Goal: Task Accomplishment & Management: Use online tool/utility

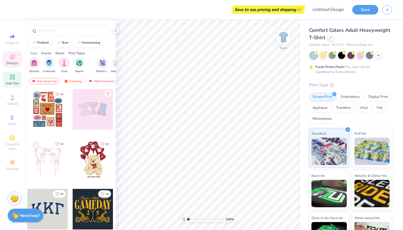
click at [11, 78] on icon at bounding box center [12, 77] width 4 height 4
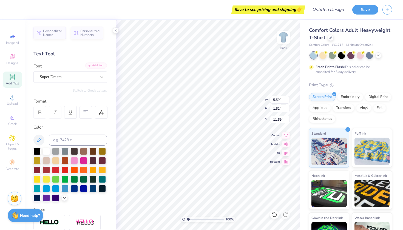
type textarea "T"
type textarea "ALPHA PHI OMEGA"
type input "5.54"
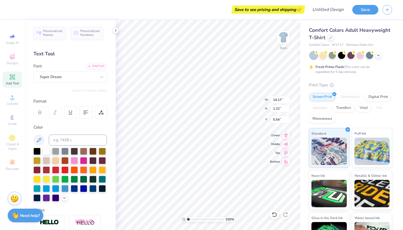
click at [12, 78] on icon at bounding box center [12, 77] width 4 height 4
type input "5.59"
type input "1.62"
type input "11.69"
type textarea "T"
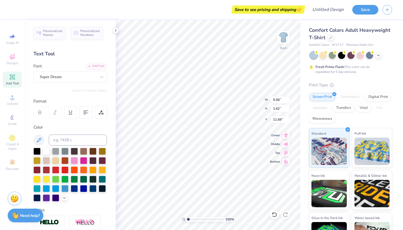
scroll to position [0, 1]
type textarea "ALUMNI"
type input "7.24"
type input "6.21"
type input "1.24"
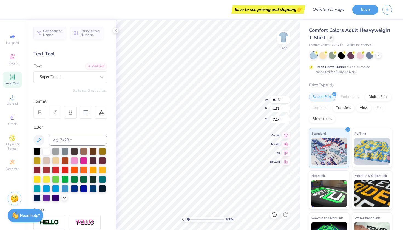
type input "7.63"
type input "5.95"
type input "1.19"
type input "7.32"
type input "14.17"
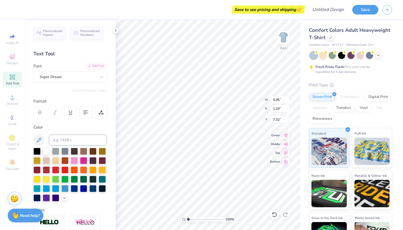
type input "1.22"
type input "5.54"
click at [92, 71] on div "Super Dream" at bounding box center [69, 77] width 73 height 12
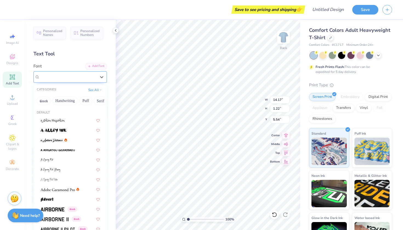
click at [92, 73] on div at bounding box center [68, 76] width 56 height 7
click at [105, 79] on div at bounding box center [102, 77] width 10 height 10
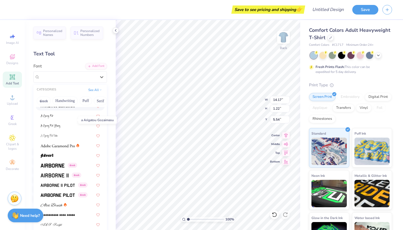
scroll to position [50, 0]
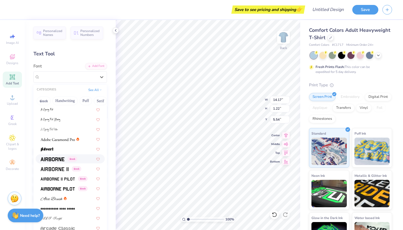
click at [51, 158] on img at bounding box center [53, 159] width 24 height 4
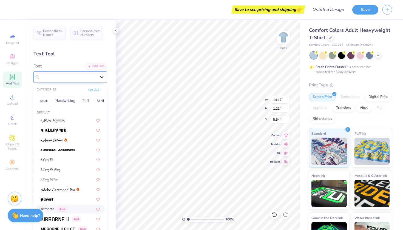
click at [103, 81] on div at bounding box center [102, 77] width 10 height 10
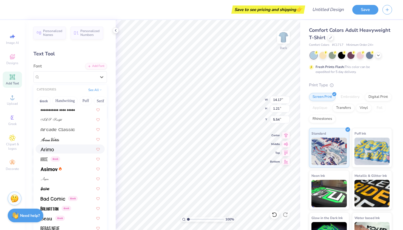
scroll to position [150, 0]
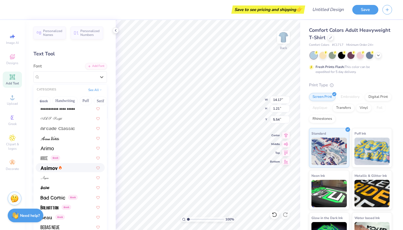
click at [56, 170] on img at bounding box center [49, 168] width 17 height 4
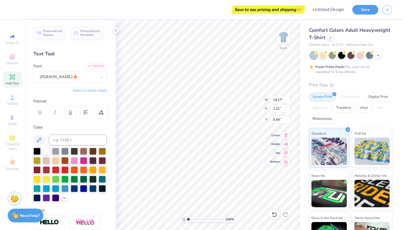
type input "1.17"
type input "5.56"
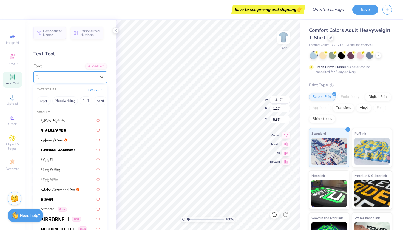
click at [89, 78] on div "[PERSON_NAME]" at bounding box center [68, 77] width 58 height 8
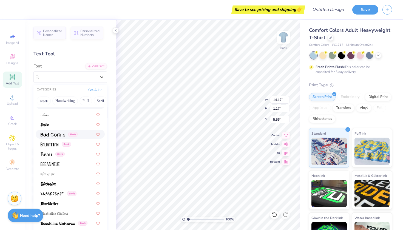
scroll to position [213, 0]
click at [74, 165] on div at bounding box center [70, 163] width 59 height 6
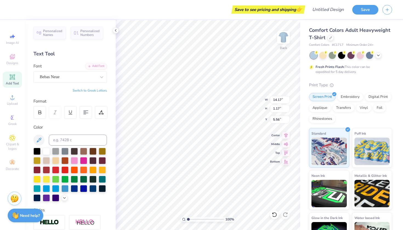
type input "8.39"
type input "1.14"
type input "5.58"
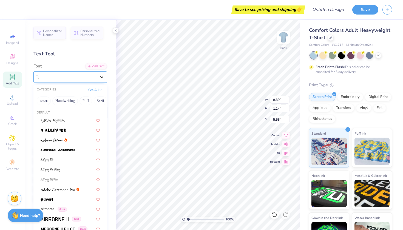
click at [99, 76] on icon at bounding box center [101, 76] width 5 height 5
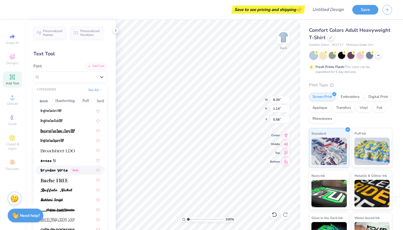
scroll to position [432, 0]
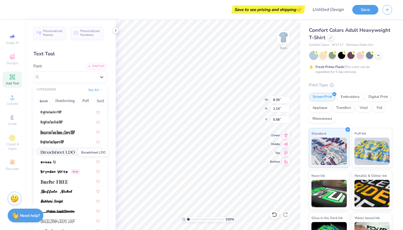
click at [73, 154] on span at bounding box center [58, 152] width 34 height 6
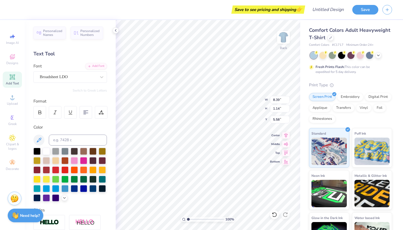
type input "14.17"
type input "1.03"
type input "5.63"
type input "5.95"
type input "1.19"
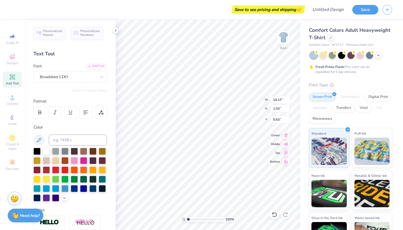
type input "7.32"
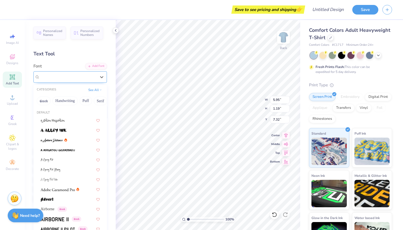
click at [96, 77] on div "Super Dream" at bounding box center [68, 77] width 58 height 8
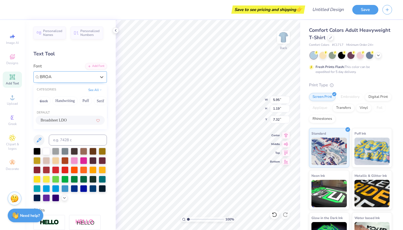
click at [67, 123] on span "Broadsheet LDO" at bounding box center [54, 120] width 26 height 6
type input "BROA"
type input "6.50"
type input "1.16"
type input "7.34"
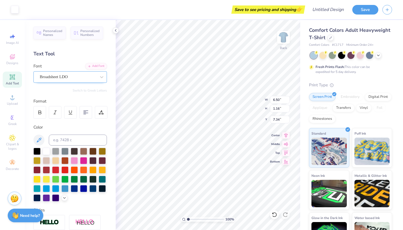
type input "7.38"
type input "5.30"
type input "0.94"
type input "7.06"
type input "4.97"
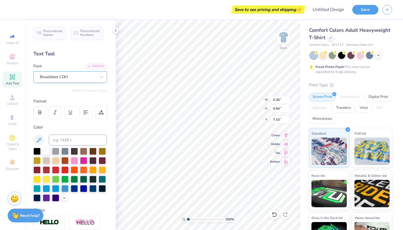
type input "0.88"
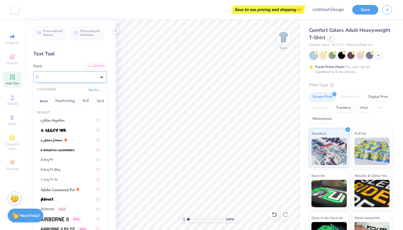
click at [101, 79] on icon at bounding box center [101, 76] width 5 height 5
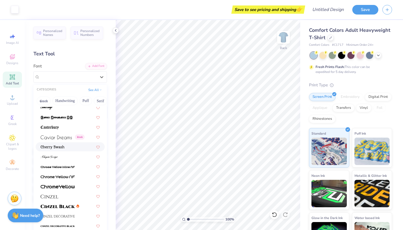
scroll to position [575, 0]
click at [66, 140] on div "Greek" at bounding box center [70, 136] width 69 height 9
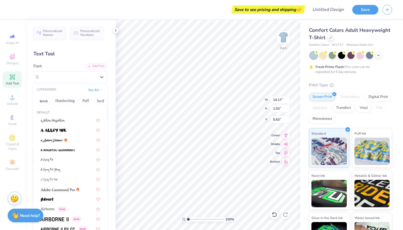
click at [88, 78] on div "Broadsheet LDO" at bounding box center [68, 77] width 58 height 8
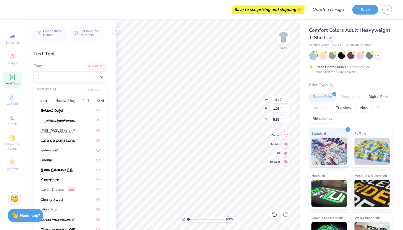
scroll to position [529, 0]
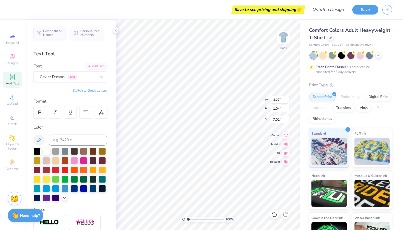
type input "4.27"
type input "1.04"
type input "7.02"
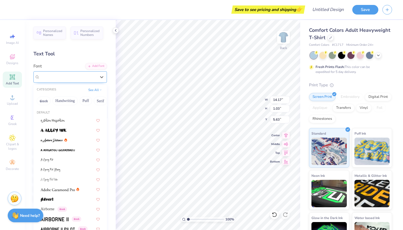
drag, startPoint x: 75, startPoint y: 79, endPoint x: 73, endPoint y: 76, distance: 3.0
click at [75, 79] on div "Broadsheet LDO" at bounding box center [68, 77] width 58 height 8
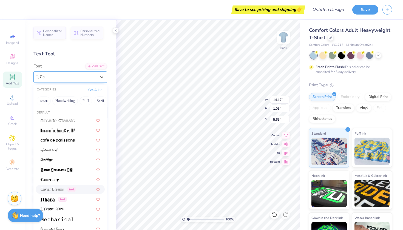
type input "C"
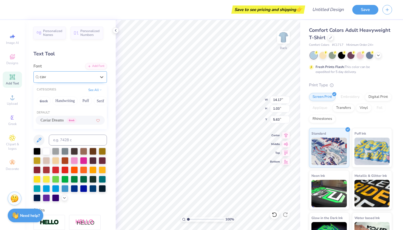
click at [57, 119] on span "Caviar Dreams" at bounding box center [52, 120] width 23 height 6
type input "cav"
type input "12.67"
type input "1.21"
type input "5.54"
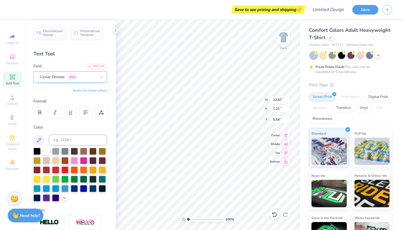
type input "5.58"
type input "12.67"
type input "1.21"
type input "5.54"
type input "4.27"
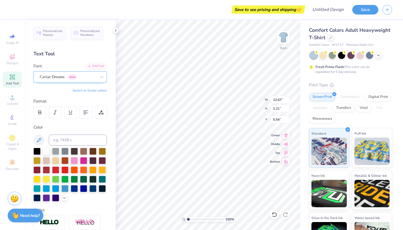
type input "1.04"
type input "7.10"
type input "3.85"
type input "0.94"
type input "5.58"
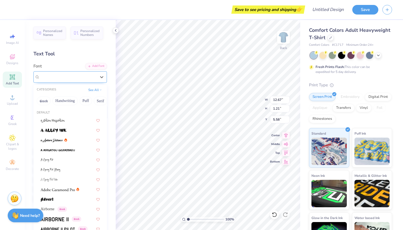
click at [88, 80] on div at bounding box center [68, 76] width 56 height 7
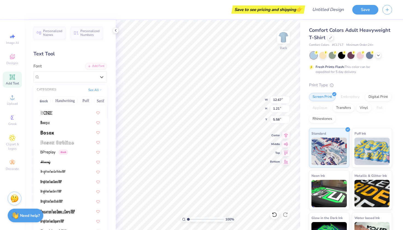
scroll to position [354, 0]
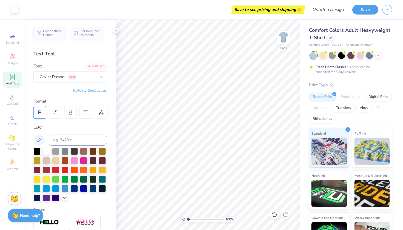
click at [36, 112] on div at bounding box center [39, 112] width 13 height 13
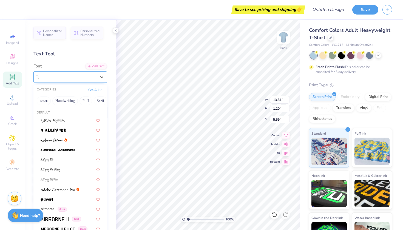
click at [88, 78] on div "Caviar Dreams Greek" at bounding box center [68, 77] width 58 height 8
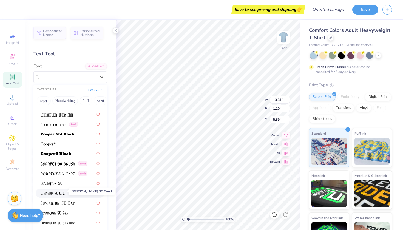
scroll to position [809, 0]
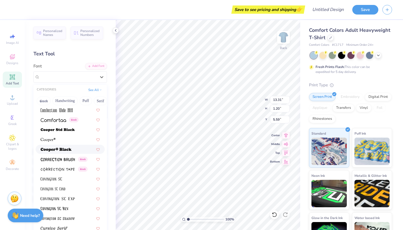
click at [61, 149] on img at bounding box center [56, 150] width 31 height 4
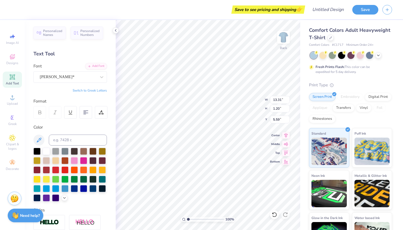
type input "14.17"
type input "1.04"
type input "5.66"
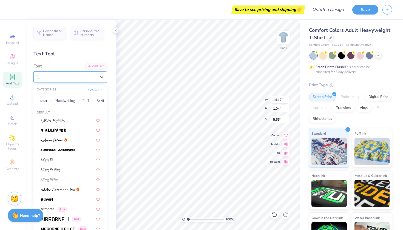
click at [80, 76] on div "[PERSON_NAME]*" at bounding box center [68, 77] width 58 height 8
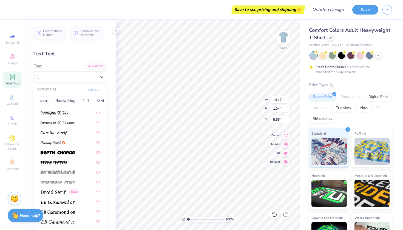
scroll to position [907, 0]
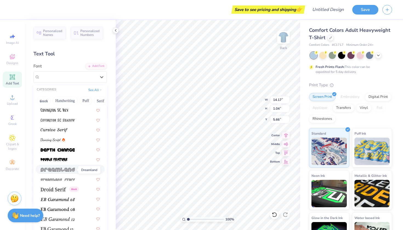
click at [56, 170] on img at bounding box center [58, 170] width 34 height 4
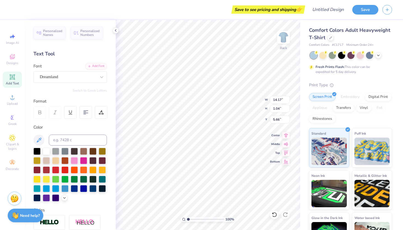
type input "13.27"
type input "0.96"
type input "5.71"
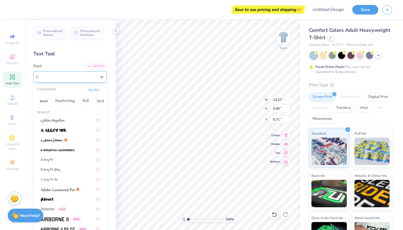
click at [83, 77] on div "Dreamland" at bounding box center [68, 77] width 58 height 8
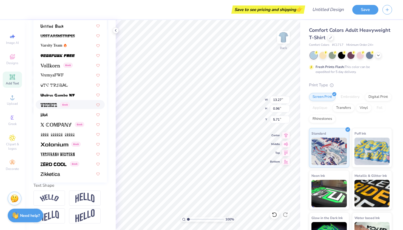
scroll to position [89, 0]
click at [66, 128] on div "Greek" at bounding box center [70, 124] width 69 height 9
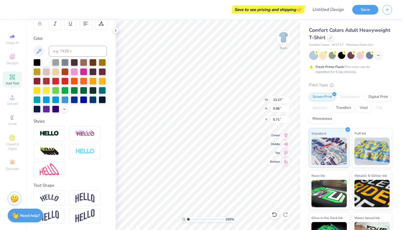
type input "12.07"
type input "0.93"
type input "5.72"
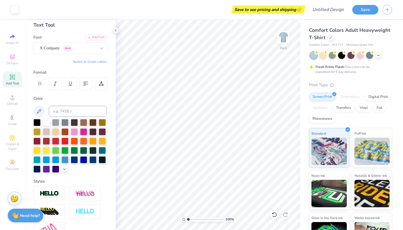
scroll to position [30, 0]
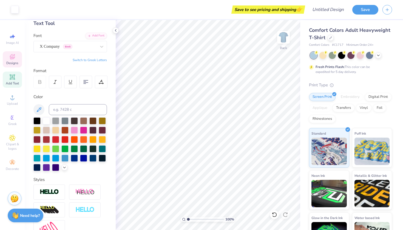
click at [12, 61] on div "Designs" at bounding box center [12, 59] width 19 height 16
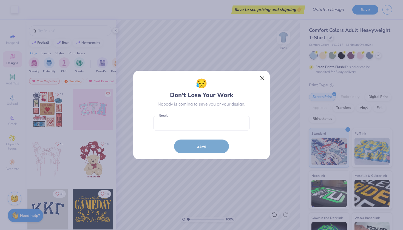
click at [263, 79] on button "Close" at bounding box center [262, 78] width 10 height 10
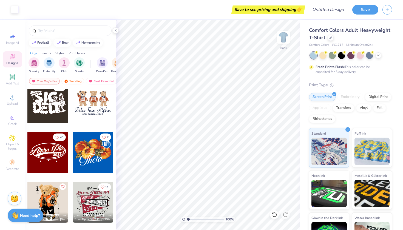
scroll to position [211, 0]
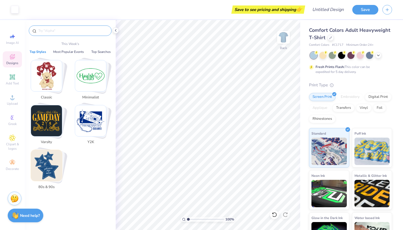
click at [75, 30] on input "text" at bounding box center [73, 30] width 70 height 5
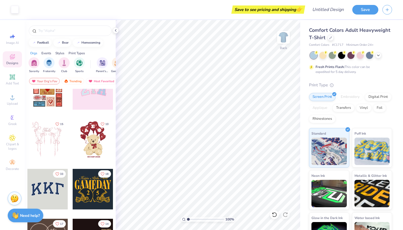
scroll to position [78, 0]
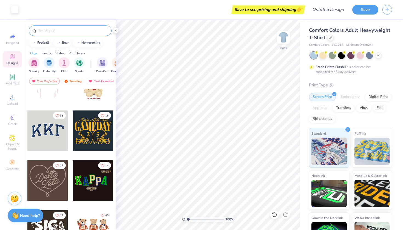
click at [69, 31] on input "text" at bounding box center [73, 30] width 70 height 5
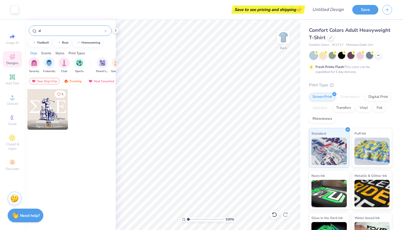
type input "a"
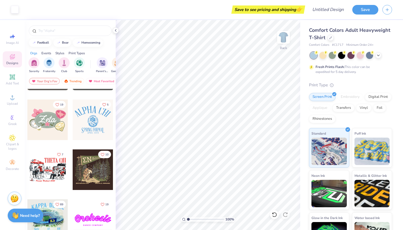
scroll to position [339, 0]
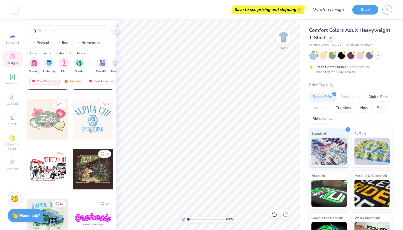
click at [104, 129] on div at bounding box center [93, 119] width 41 height 41
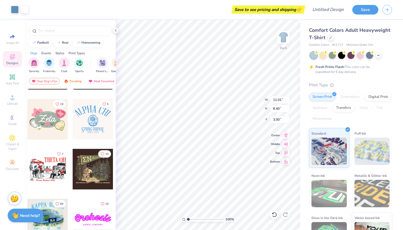
type input "12.07"
type input "0.93"
type input "5.72"
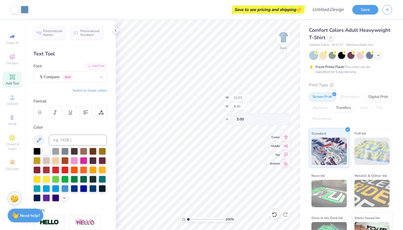
type input "3.85"
type input "0.94"
type input "7.10"
type textarea "ALAPHA PHI OMEGA"
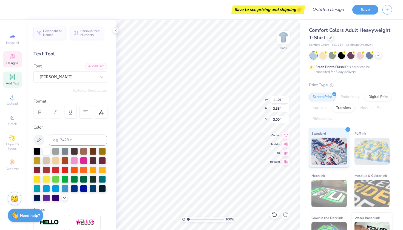
scroll to position [0, 2]
type input "3.00"
type textarea "ALPHA PHI OMEGA"
type input "0.57"
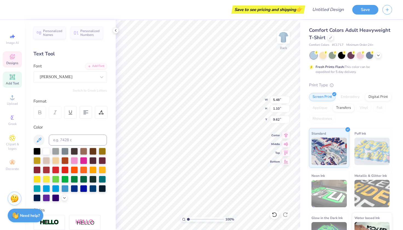
type input "1.52"
type input "9.61"
type input "5.48"
type input "1.10"
type input "9.62"
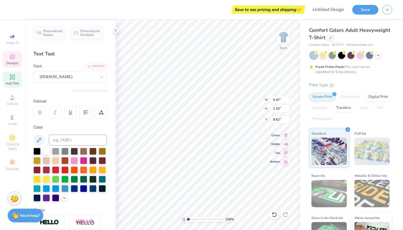
type input "0.55"
type input "1.55"
type textarea "A"
type input "5.47"
type input "1.10"
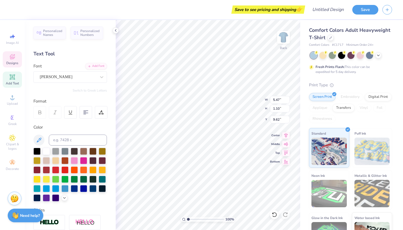
scroll to position [0, 0]
type textarea "P"
type textarea "LUMN"
type input "0.57"
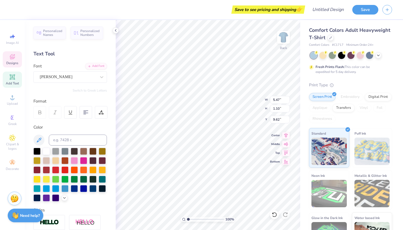
type input "1.52"
type input "9.61"
type textarea "I"
type input "3.32"
type input "0.52"
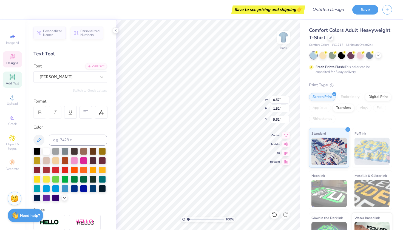
type input "10.88"
type textarea "3"
type input "9.53"
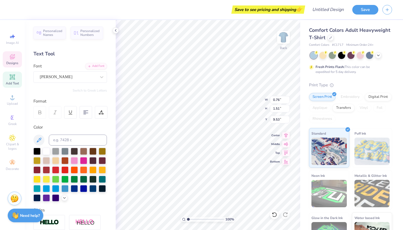
type input "0.26"
type input "1.52"
type input "9.52"
type input "0.20"
type input "0.52"
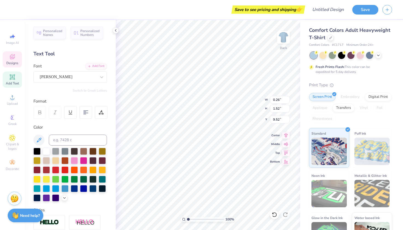
type input "10.78"
type input "9.53"
type input "0.76"
type input "1.51"
type input "3.49"
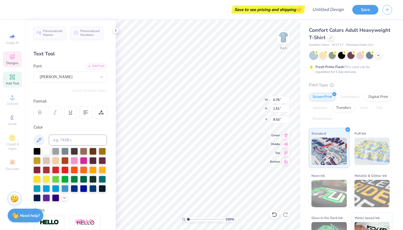
type input "1.52"
click at [287, 145] on icon at bounding box center [286, 143] width 8 height 7
type input "9.75"
type textarea "ALUMNI"
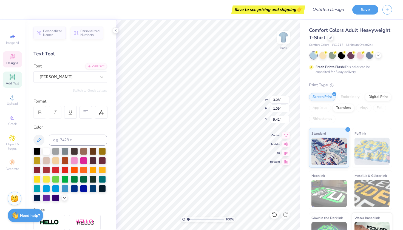
type input "9.58"
type input "13.27"
type input "3.38"
type input "3.71"
type input "2.18"
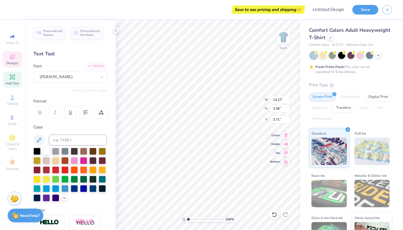
type input "0.55"
type input "8.69"
type input "1.81"
type input "2.45"
type input "6.36"
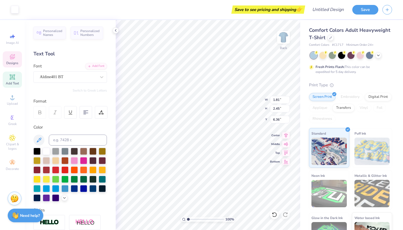
type input "2.18"
type input "0.55"
type input "8.69"
type input "1.81"
type input "2.45"
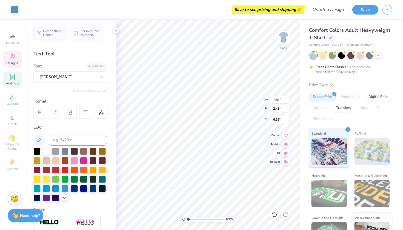
type input "6.36"
click at [13, 99] on icon at bounding box center [12, 97] width 4 height 4
click at [12, 99] on icon at bounding box center [12, 97] width 4 height 4
click at [11, 142] on span "Clipart & logos" at bounding box center [12, 146] width 19 height 9
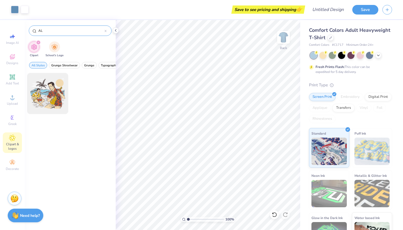
type input "A"
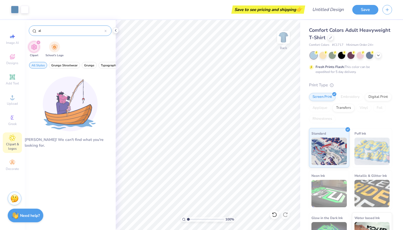
type input "a"
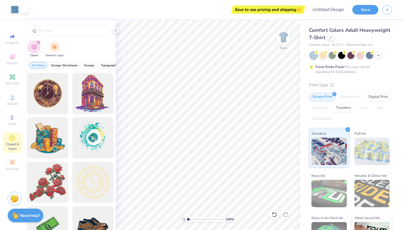
click at [38, 44] on icon "filter for Clipart" at bounding box center [38, 42] width 2 height 2
click at [38, 42] on icon "filter for Clipart" at bounding box center [39, 43] width 2 height 2
click at [39, 42] on icon "filter for Clipart" at bounding box center [39, 43] width 2 height 2
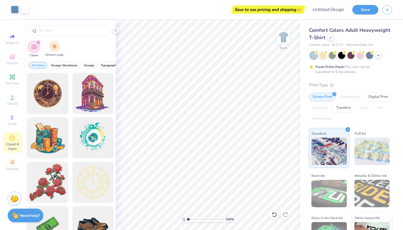
click at [55, 47] on img "filter for School's Logo" at bounding box center [54, 46] width 6 height 6
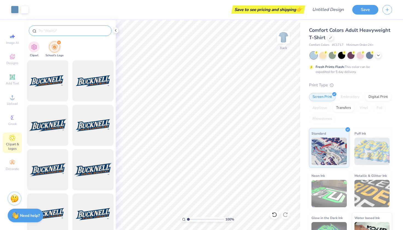
click at [61, 29] on input "text" at bounding box center [73, 30] width 70 height 5
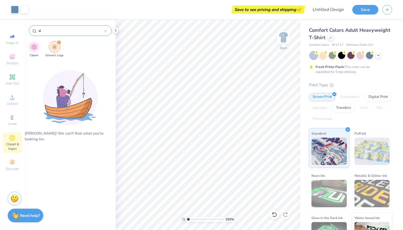
type input "a"
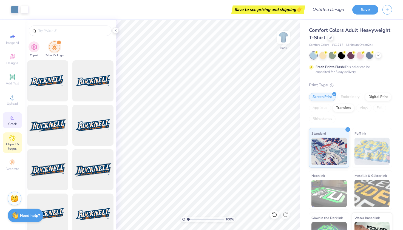
click at [12, 116] on icon at bounding box center [12, 117] width 7 height 7
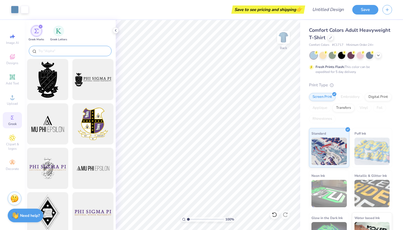
click at [56, 50] on input "text" at bounding box center [73, 50] width 70 height 5
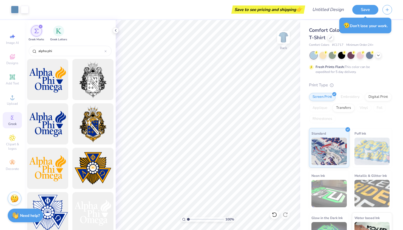
type input "alpha phi"
click at [56, 209] on div at bounding box center [47, 212] width 45 height 45
type input "6.78"
type input "6.00"
type input "9.55"
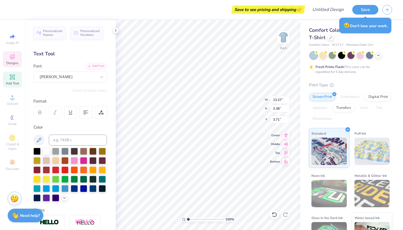
type input "2.78"
type input "1.31"
type input "8.03"
type input "0.60"
type input "0.57"
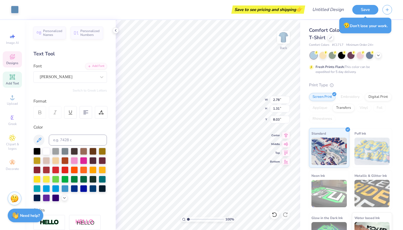
type input "8.32"
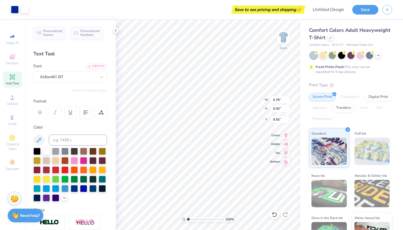
type input "4.94"
type input "3.83"
type input "3.39"
type input "6.18"
type input "3.77"
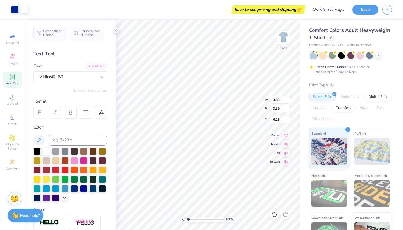
type input "3.34"
type input "6.00"
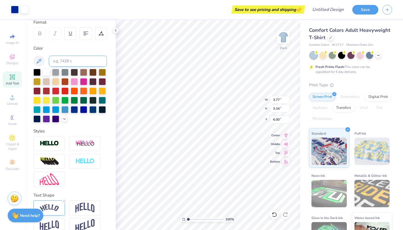
scroll to position [79, 0]
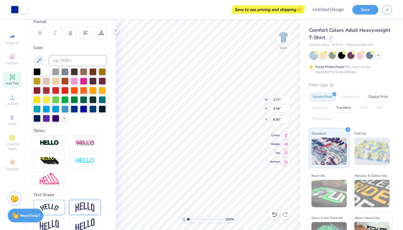
click at [86, 206] on img at bounding box center [84, 207] width 19 height 10
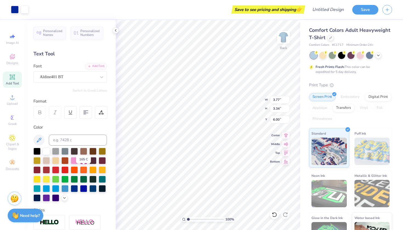
scroll to position [0, 0]
click at [288, 144] on icon at bounding box center [286, 143] width 8 height 7
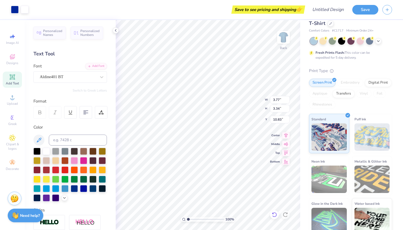
click at [275, 214] on icon at bounding box center [273, 214] width 5 height 5
type input "6.00"
click at [374, 82] on div "Digital Print" at bounding box center [378, 82] width 27 height 8
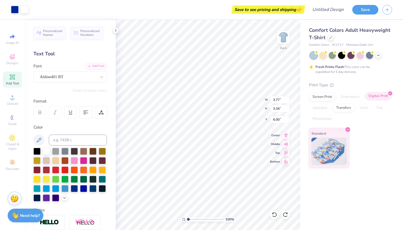
scroll to position [0, 0]
click at [341, 111] on div "Transfers" at bounding box center [343, 107] width 22 height 8
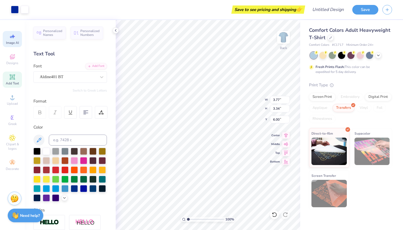
click at [9, 41] on span "Image AI" at bounding box center [12, 43] width 13 height 4
select select "4"
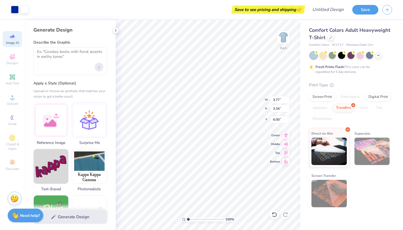
click at [99, 65] on div "Upload image" at bounding box center [98, 67] width 9 height 9
click at [66, 55] on textarea at bounding box center [70, 56] width 66 height 14
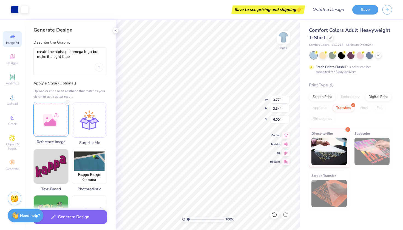
click at [52, 120] on div at bounding box center [50, 119] width 35 height 35
click at [76, 59] on textarea "create the alpha phi omega logo but make it a light blue" at bounding box center [70, 56] width 66 height 14
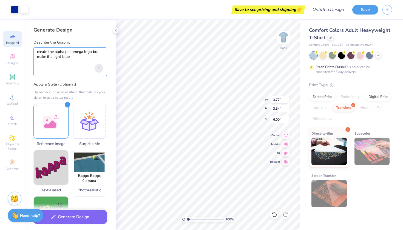
type textarea "create the alpha phi omega logo but make it a light blue"
click at [97, 66] on div "Upload image" at bounding box center [98, 68] width 9 height 9
click at [61, 217] on button "Generate Design" at bounding box center [69, 215] width 73 height 13
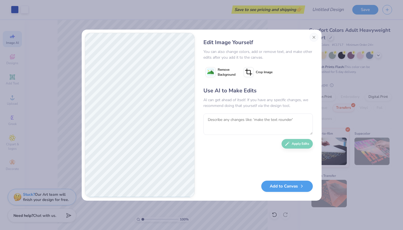
click at [212, 71] on image at bounding box center [210, 72] width 7 height 7
click at [295, 185] on button "Add to Canvas" at bounding box center [286, 184] width 51 height 11
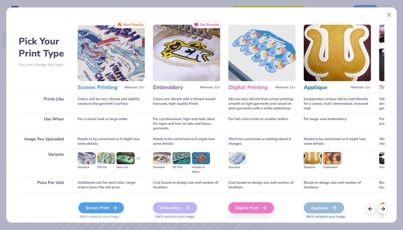
click at [111, 205] on div "Screen Print" at bounding box center [100, 207] width 45 height 11
click at [112, 208] on icon at bounding box center [114, 207] width 7 height 7
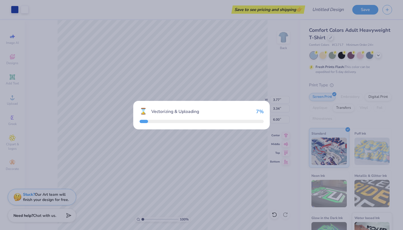
click at [112, 208] on div "⌛ Vectorizing & Uploading 7 %" at bounding box center [201, 115] width 403 height 230
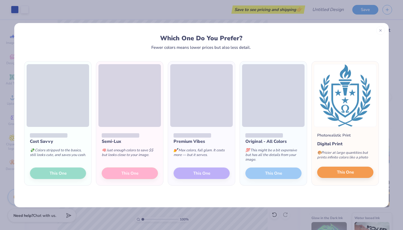
click at [334, 170] on button "This One" at bounding box center [345, 173] width 56 height 12
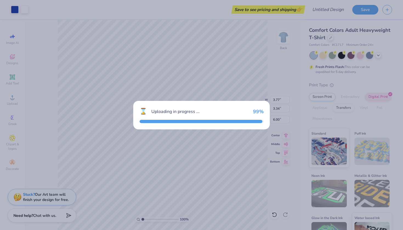
type input "14.17"
type input "17.20"
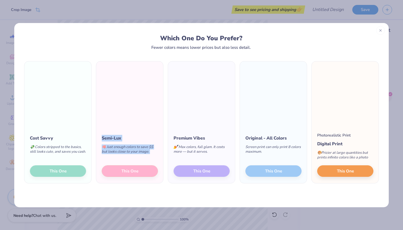
drag, startPoint x: 68, startPoint y: 172, endPoint x: 153, endPoint y: 211, distance: 93.4
click at [153, 212] on div "Which One Do You Prefer? Fewer colors means lower prices but also less detail. …" at bounding box center [201, 115] width 403 height 230
click at [347, 174] on button "This One" at bounding box center [345, 170] width 56 height 12
click at [345, 170] on span "This One" at bounding box center [345, 170] width 17 height 6
drag, startPoint x: 345, startPoint y: 168, endPoint x: 345, endPoint y: 163, distance: 4.9
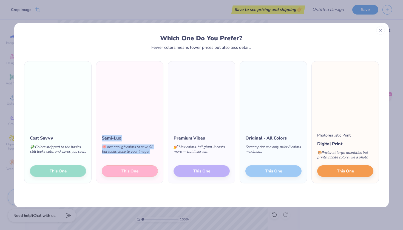
click at [345, 165] on button "This One" at bounding box center [345, 171] width 56 height 12
click at [346, 167] on span "This One" at bounding box center [345, 170] width 17 height 6
click at [352, 166] on button "This One" at bounding box center [345, 170] width 56 height 12
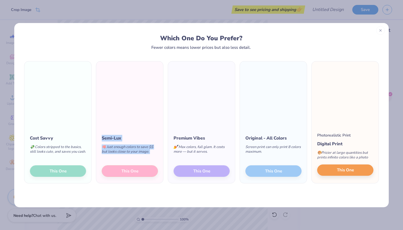
click at [362, 170] on button "This One" at bounding box center [345, 170] width 56 height 12
click at [361, 171] on button "This One" at bounding box center [345, 170] width 56 height 12
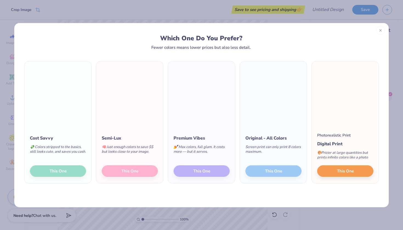
click at [348, 50] on div "Cost Savvy 💸 Colors stripped to the basics, still looks cute, and saves you cas…" at bounding box center [201, 128] width 374 height 157
click at [347, 173] on button "This One" at bounding box center [345, 170] width 56 height 12
click at [380, 31] on div at bounding box center [380, 29] width 9 height 9
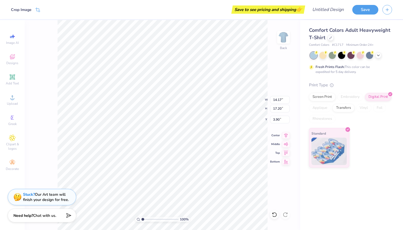
type input "4.81"
type input "8.17"
type input "9.92"
type input "12.10"
type input "3.77"
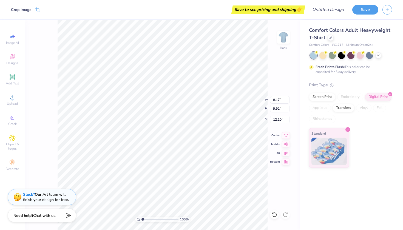
type input "3.34"
type input "6.00"
type input "7.54"
type input "4.59"
type input "5.57"
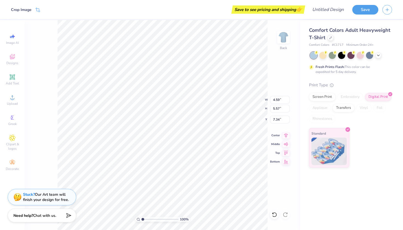
type input "6.27"
type input "3.58"
type input "4.34"
type input "5.23"
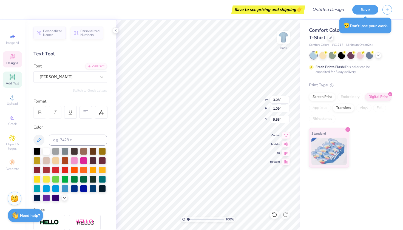
type input "9.93"
type input "3.58"
type input "4.34"
type input "5.40"
type input "3.58"
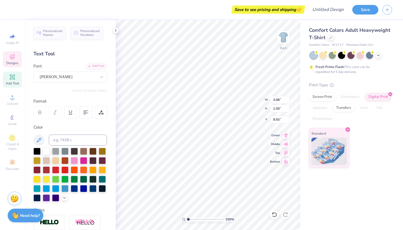
type input "4.34"
type input "5.68"
type input "10.53"
type input "3.58"
type input "4.34"
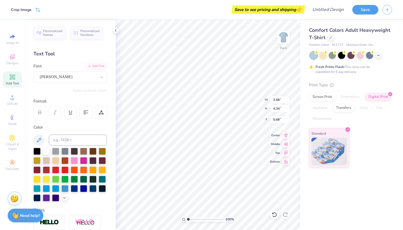
type input "5.83"
type input "13.27"
type input "3.38"
type input "4.14"
type input "3.87"
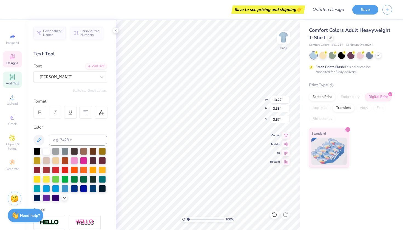
type input "3.58"
type input "4.34"
type input "5.79"
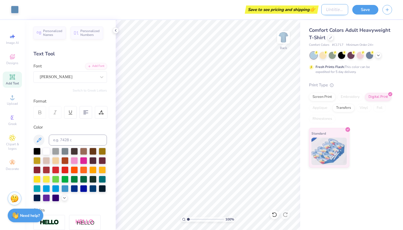
click at [331, 10] on input "Design Title" at bounding box center [334, 9] width 27 height 11
type input "Alumni design 1"
click at [369, 7] on button "Save" at bounding box center [365, 9] width 26 height 10
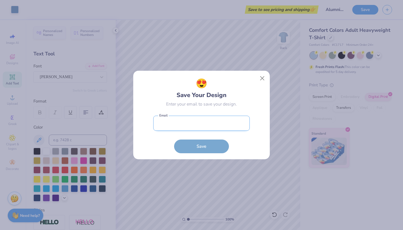
click at [223, 116] on input "email" at bounding box center [201, 123] width 96 height 15
type input "[EMAIL_ADDRESS][DOMAIN_NAME]"
click at [201, 146] on button "Save" at bounding box center [201, 146] width 55 height 14
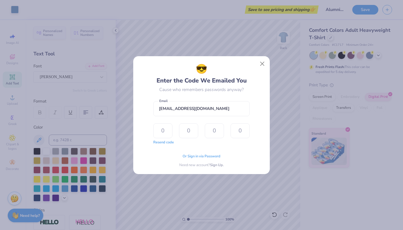
type input "8"
type input "2"
type input "4"
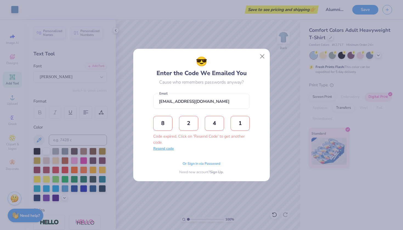
type input "1"
click at [167, 150] on button "Resend code" at bounding box center [163, 148] width 21 height 5
click at [163, 125] on input "text" at bounding box center [162, 123] width 19 height 15
type input "7"
type input "9"
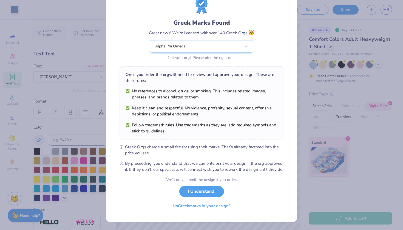
scroll to position [27, 0]
click at [205, 193] on button "I Understand!" at bounding box center [201, 189] width 45 height 11
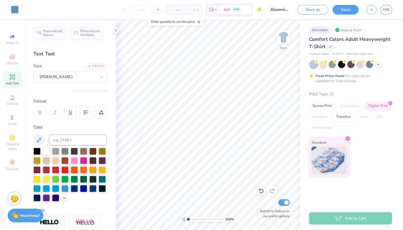
scroll to position [0, 0]
click at [349, 12] on button "Save" at bounding box center [345, 9] width 26 height 10
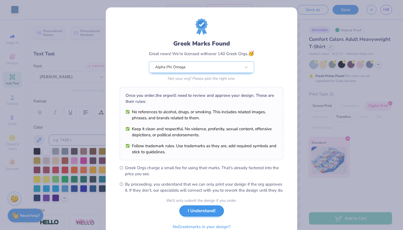
click at [190, 216] on button "I Understand!" at bounding box center [201, 210] width 45 height 11
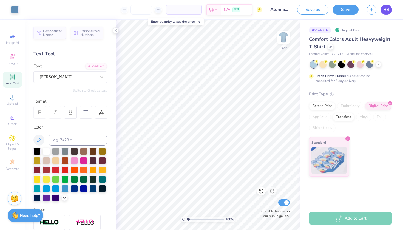
click at [388, 7] on span "HB" at bounding box center [386, 10] width 6 height 6
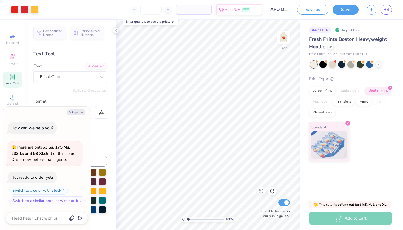
click at [102, 143] on div "Personalized Names Personalized Numbers Text Tool Add Font Font BubbleGum Switc…" at bounding box center [70, 125] width 91 height 210
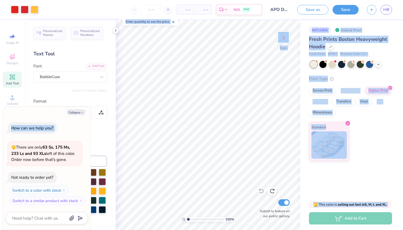
drag, startPoint x: 94, startPoint y: 140, endPoint x: 84, endPoint y: 140, distance: 9.6
click at [84, 139] on body "Art colors – – Per Item – – Total Est. Delivery N/A FREE Design Title APO Desig…" at bounding box center [201, 115] width 403 height 230
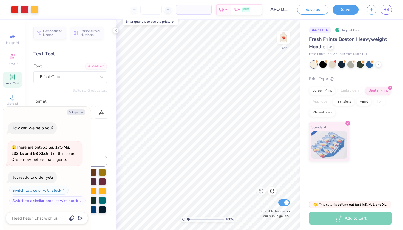
click at [108, 53] on div "Personalized Names Personalized Numbers Text Tool Add Font Font BubbleGum Switc…" at bounding box center [70, 125] width 91 height 210
click at [81, 113] on icon "button" at bounding box center [81, 112] width 3 height 3
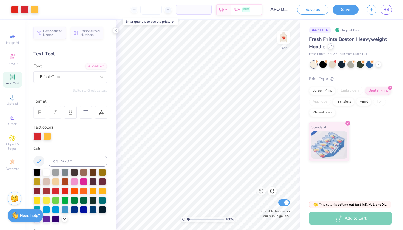
click at [332, 45] on div at bounding box center [330, 46] width 6 height 6
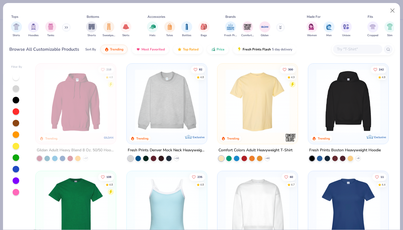
click at [173, 111] on img at bounding box center [166, 101] width 69 height 64
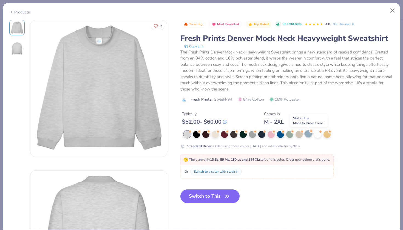
click at [306, 135] on div at bounding box center [308, 133] width 7 height 7
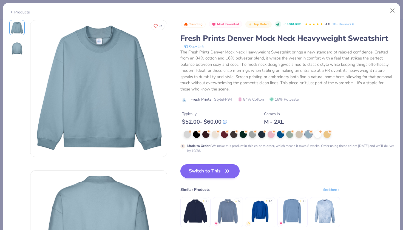
click at [209, 173] on button "Switch to This" at bounding box center [209, 171] width 59 height 14
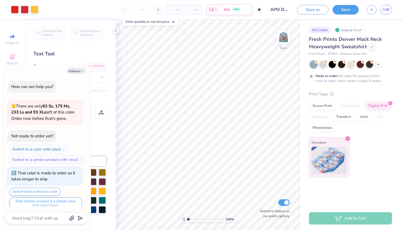
scroll to position [3, 0]
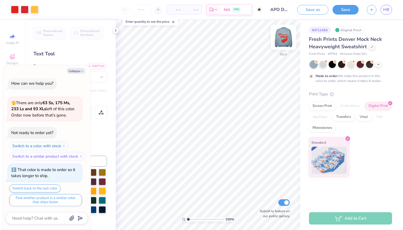
click at [285, 33] on img at bounding box center [283, 37] width 22 height 22
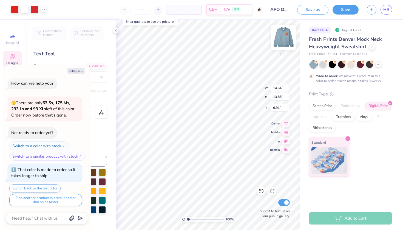
type textarea "x"
type input "4.50"
click at [280, 38] on img at bounding box center [283, 37] width 22 height 22
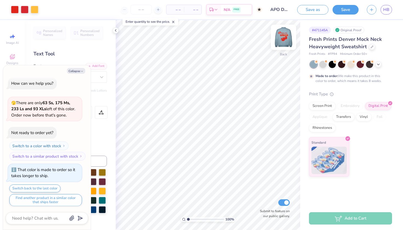
click at [284, 41] on img at bounding box center [283, 37] width 22 height 22
click at [285, 42] on img at bounding box center [283, 37] width 22 height 22
click at [285, 42] on img at bounding box center [283, 37] width 11 height 11
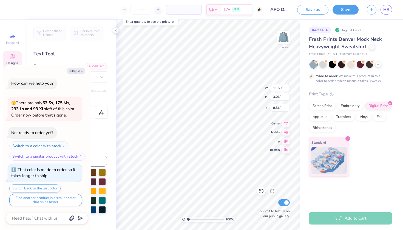
click at [302, 81] on div "# 471145A Original Proof Fresh Prints Denver Mock Neck Heavyweight Sweatshirt F…" at bounding box center [351, 98] width 103 height 156
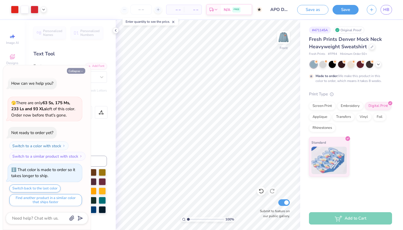
click at [77, 68] on button "Collapse" at bounding box center [76, 71] width 18 height 6
type textarea "x"
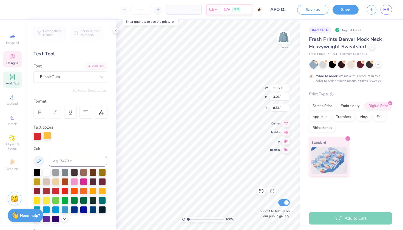
click at [48, 134] on div at bounding box center [47, 136] width 8 height 8
click at [48, 136] on div at bounding box center [47, 136] width 8 height 8
click at [56, 191] on div at bounding box center [55, 190] width 7 height 7
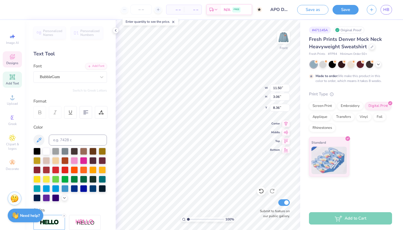
click at [88, 127] on div "Color" at bounding box center [69, 127] width 73 height 6
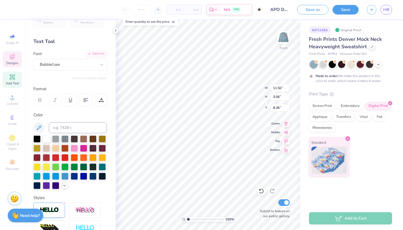
scroll to position [0, 0]
click at [45, 139] on div at bounding box center [46, 138] width 7 height 7
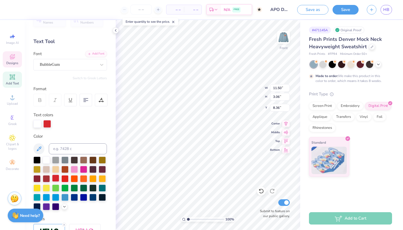
click at [56, 177] on div at bounding box center [55, 177] width 7 height 7
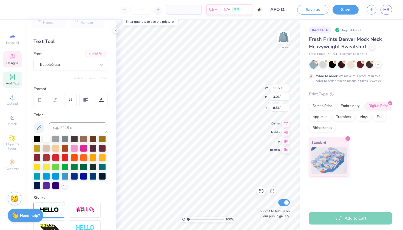
click at [47, 137] on div at bounding box center [46, 138] width 7 height 7
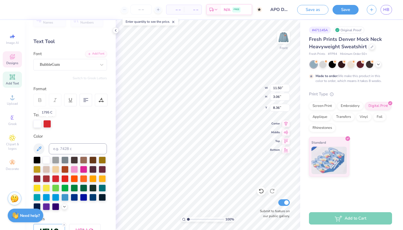
click at [47, 124] on div at bounding box center [47, 124] width 8 height 8
click at [49, 162] on div at bounding box center [46, 159] width 7 height 7
click at [46, 160] on div at bounding box center [46, 159] width 7 height 7
click at [47, 124] on div at bounding box center [47, 124] width 8 height 8
drag, startPoint x: 47, startPoint y: 125, endPoint x: 35, endPoint y: 123, distance: 11.9
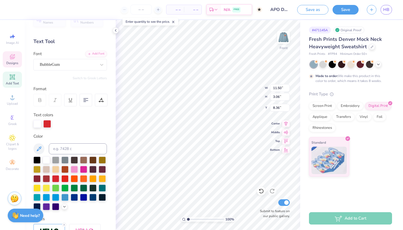
click at [35, 123] on div at bounding box center [69, 124] width 73 height 8
drag, startPoint x: 35, startPoint y: 123, endPoint x: 50, endPoint y: 124, distance: 14.6
drag, startPoint x: 49, startPoint y: 124, endPoint x: 34, endPoint y: 122, distance: 15.3
click at [53, 178] on div at bounding box center [55, 177] width 7 height 7
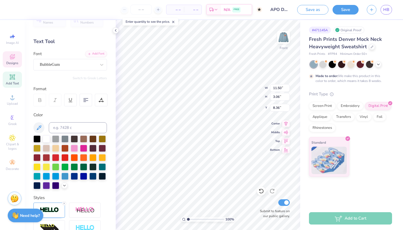
scroll to position [16, 0]
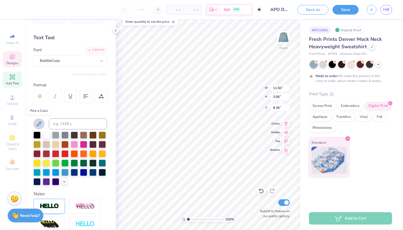
click at [36, 122] on icon at bounding box center [39, 124] width 7 height 7
click at [50, 138] on div at bounding box center [46, 134] width 7 height 7
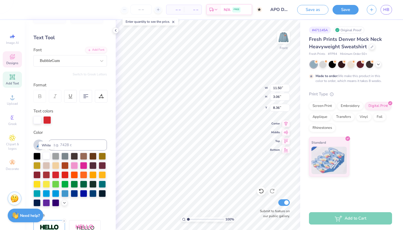
click at [46, 157] on div at bounding box center [46, 155] width 7 height 7
click at [55, 173] on div at bounding box center [55, 174] width 7 height 7
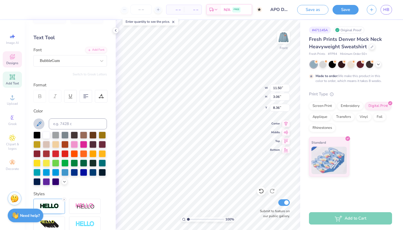
click at [39, 122] on icon at bounding box center [39, 123] width 5 height 5
click at [47, 134] on div at bounding box center [46, 134] width 7 height 7
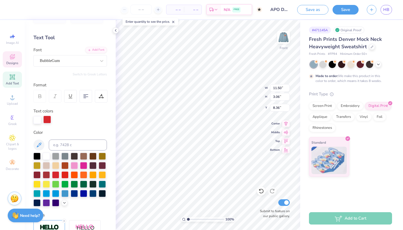
click at [48, 121] on div at bounding box center [47, 120] width 8 height 8
click at [45, 156] on div at bounding box center [46, 155] width 7 height 7
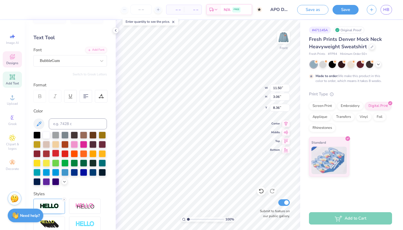
click at [56, 152] on div at bounding box center [55, 153] width 7 height 7
click at [47, 137] on div at bounding box center [46, 134] width 7 height 7
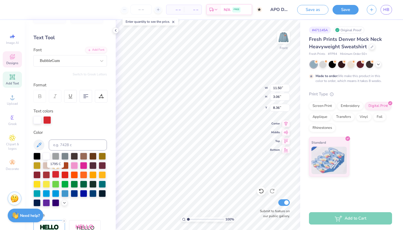
click at [55, 174] on div at bounding box center [55, 174] width 7 height 7
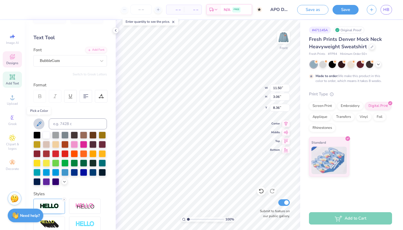
click at [42, 123] on button at bounding box center [38, 123] width 11 height 11
click at [46, 132] on div at bounding box center [46, 134] width 7 height 7
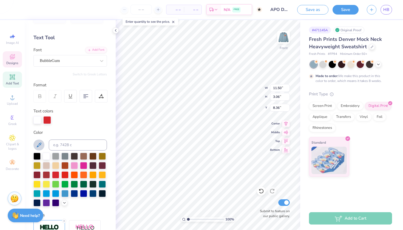
click at [48, 118] on div at bounding box center [47, 120] width 8 height 8
click at [46, 156] on div at bounding box center [46, 155] width 7 height 7
click at [56, 166] on div at bounding box center [55, 164] width 7 height 7
click at [56, 173] on div at bounding box center [55, 174] width 7 height 7
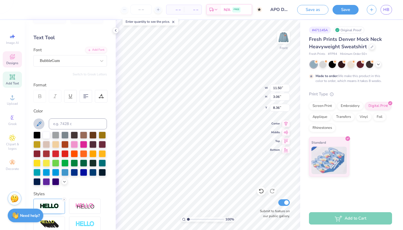
click at [39, 124] on icon at bounding box center [39, 124] width 7 height 7
click at [47, 131] on div "Color" at bounding box center [69, 146] width 73 height 77
click at [42, 124] on button at bounding box center [38, 123] width 11 height 11
click at [48, 148] on div at bounding box center [46, 144] width 7 height 7
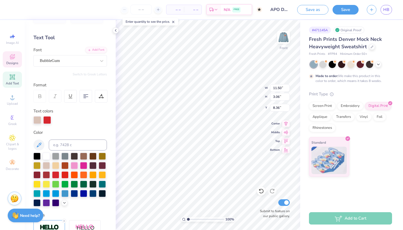
click at [48, 122] on div at bounding box center [47, 120] width 8 height 8
click at [46, 156] on div at bounding box center [46, 155] width 7 height 7
click at [48, 123] on div at bounding box center [47, 120] width 8 height 8
click at [48, 122] on div at bounding box center [47, 120] width 8 height 8
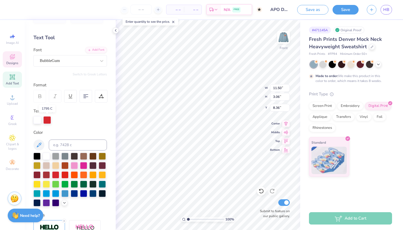
click at [48, 122] on div at bounding box center [47, 120] width 8 height 8
click at [44, 155] on div at bounding box center [46, 155] width 7 height 7
click at [46, 156] on div at bounding box center [46, 155] width 7 height 7
click at [47, 123] on div at bounding box center [47, 120] width 8 height 8
click at [46, 121] on div at bounding box center [47, 120] width 8 height 8
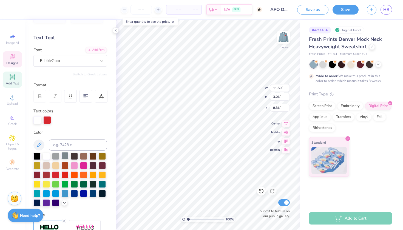
click at [64, 156] on div at bounding box center [64, 155] width 7 height 7
click at [48, 119] on div at bounding box center [47, 120] width 8 height 8
click at [74, 168] on div at bounding box center [74, 164] width 7 height 7
click at [49, 120] on div at bounding box center [47, 120] width 8 height 8
click at [50, 123] on div at bounding box center [47, 120] width 8 height 8
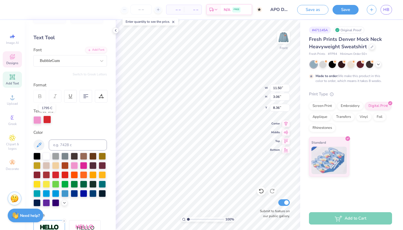
click at [50, 123] on div at bounding box center [47, 120] width 8 height 8
click at [50, 122] on div at bounding box center [47, 120] width 8 height 8
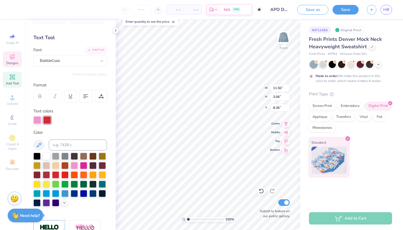
click at [49, 152] on div "Color" at bounding box center [69, 167] width 73 height 77
click at [48, 157] on div at bounding box center [46, 155] width 7 height 7
click at [40, 119] on div at bounding box center [37, 120] width 8 height 8
click at [64, 175] on div at bounding box center [64, 174] width 7 height 7
type input "9.40"
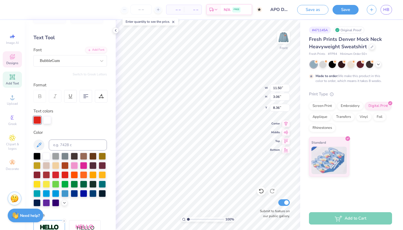
type input "2.41"
type input "5.96"
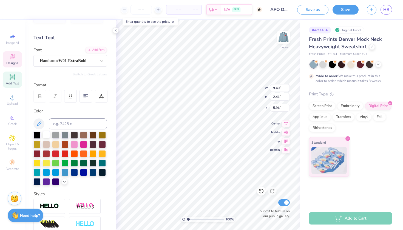
click at [47, 134] on div at bounding box center [46, 134] width 7 height 7
click at [56, 154] on div at bounding box center [55, 153] width 7 height 7
type input "8.87"
type input "8.86"
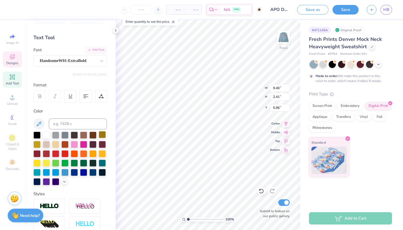
type input "9.53"
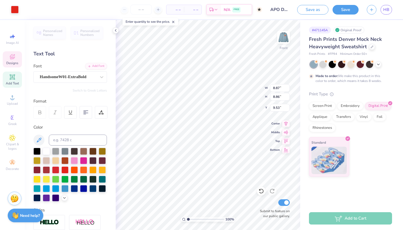
scroll to position [0, 0]
click at [27, 12] on div "– – Per Item – – Total Est. Delivery N/A FREE" at bounding box center [142, 9] width 239 height 19
click at [74, 51] on div "Text Tool" at bounding box center [69, 53] width 73 height 7
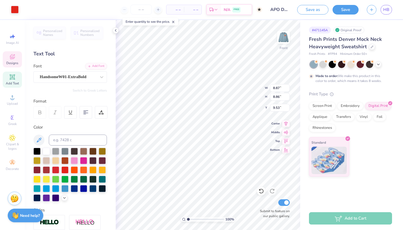
type input "9.40"
type input "2.41"
type input "5.96"
type input "11.50"
type input "3.06"
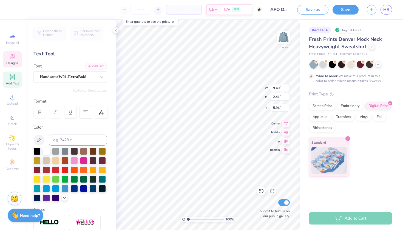
type input "8.36"
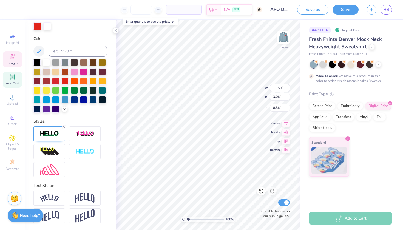
scroll to position [110, 0]
type input "9.40"
type input "2.41"
type input "5.96"
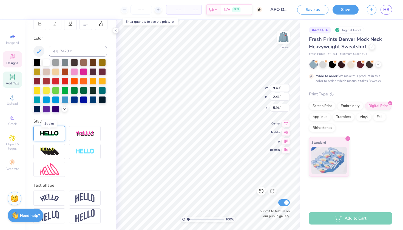
click at [55, 130] on img at bounding box center [49, 133] width 19 height 6
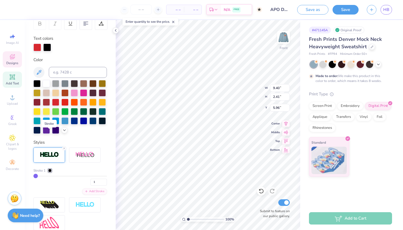
type input "9.43"
type input "2.44"
type input "5.94"
click at [48, 44] on div at bounding box center [47, 47] width 8 height 8
click at [46, 82] on div at bounding box center [46, 82] width 7 height 7
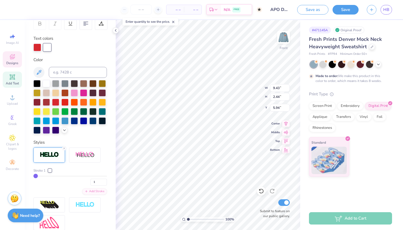
type input "8.87"
type input "8.86"
type input "9.53"
click at [52, 151] on img at bounding box center [49, 154] width 19 height 6
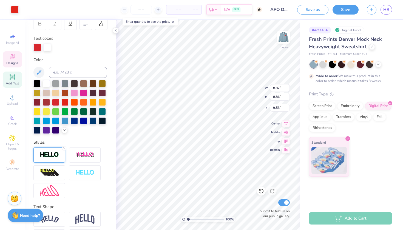
click at [43, 159] on div at bounding box center [48, 154] width 31 height 15
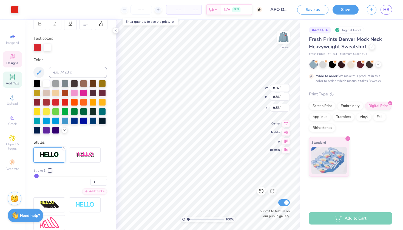
type input "3"
type input "4"
type input "5"
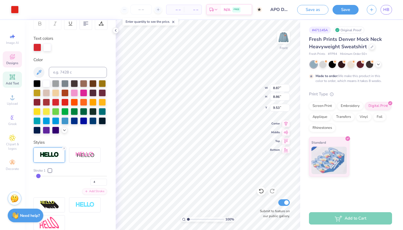
type input "5"
type input "7"
type input "8"
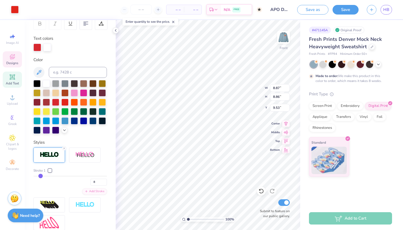
type input "10"
type input "12"
type input "13"
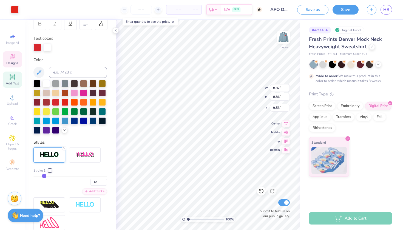
type input "13"
type input "15"
type input "17"
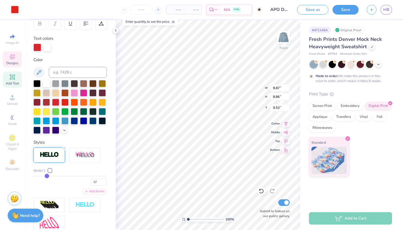
type input "19"
type input "20"
type input "22"
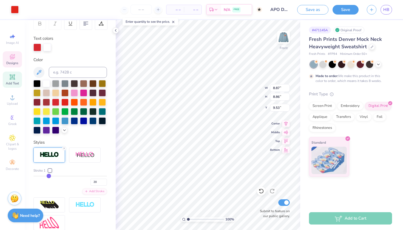
type input "22"
type input "24"
type input "27"
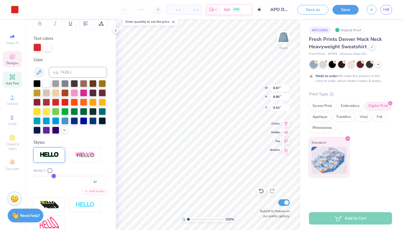
type input "29"
type input "32"
type input "34"
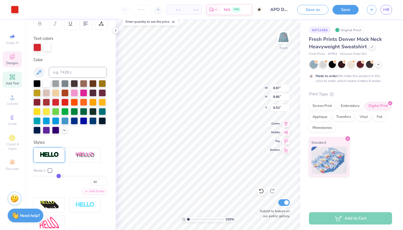
type input "34"
type input "36"
type input "39"
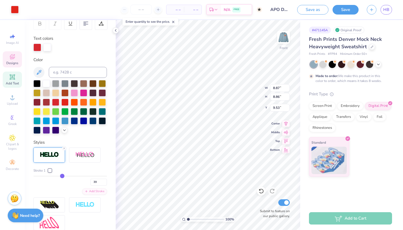
type input "40"
type input "41"
type input "43"
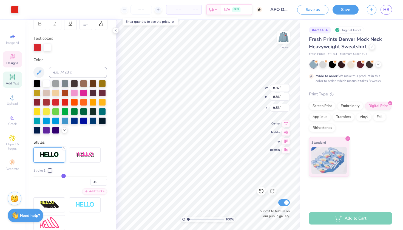
type input "43"
type input "45"
type input "46"
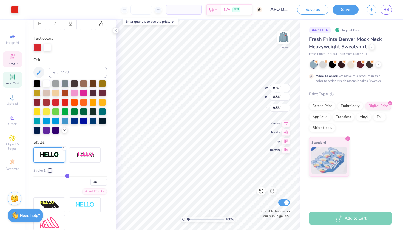
type input "47"
type input "48"
drag, startPoint x: 35, startPoint y: 176, endPoint x: 61, endPoint y: 169, distance: 26.8
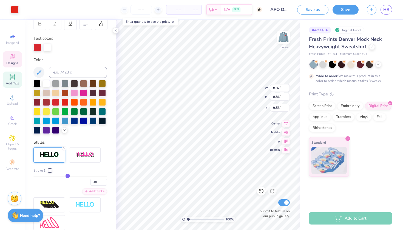
type input "45"
type input "43"
type input "41"
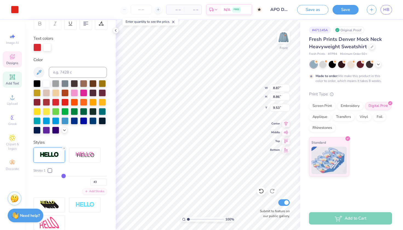
type input "41"
type input "39"
type input "36"
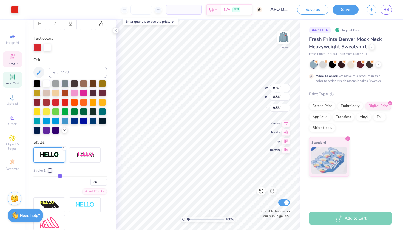
type input "34"
type input "31"
type input "28"
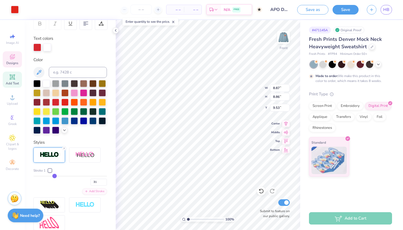
type input "28"
type input "23"
type input "21"
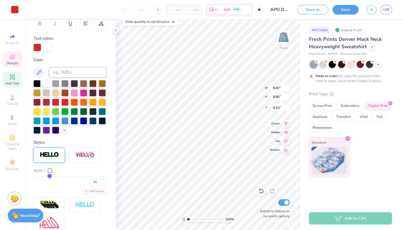
type input "19"
type input "16"
type input "13"
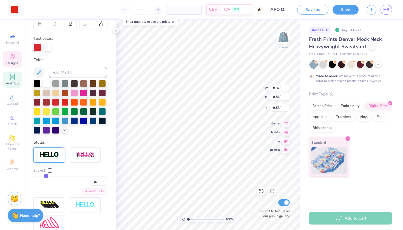
type input "13"
type input "10"
type input "8"
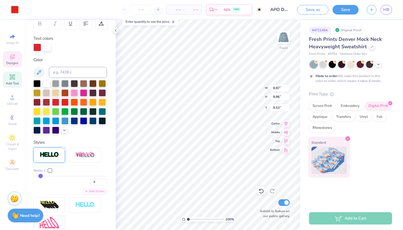
type input "5"
type input "3"
type input "1"
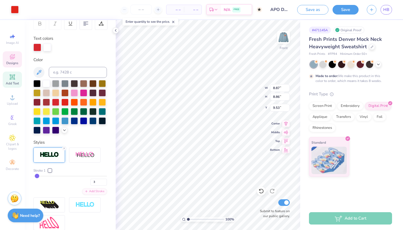
type input "1"
drag, startPoint x: 69, startPoint y: 175, endPoint x: 21, endPoint y: 170, distance: 48.2
type input "1"
click at [21, 170] on div "Art colors – – Per Item – – Total Est. Delivery N/A FREE Design Title APO Desig…" at bounding box center [201, 115] width 403 height 230
click at [53, 156] on img at bounding box center [49, 154] width 19 height 6
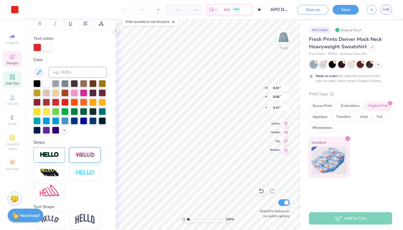
click at [78, 150] on div at bounding box center [84, 154] width 31 height 15
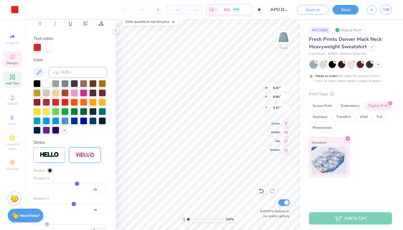
click at [99, 149] on icon at bounding box center [99, 148] width 3 height 3
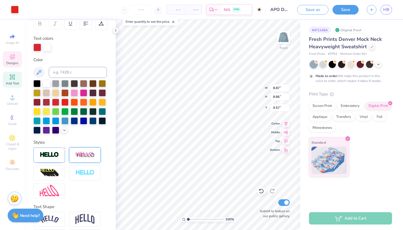
type input "9.90"
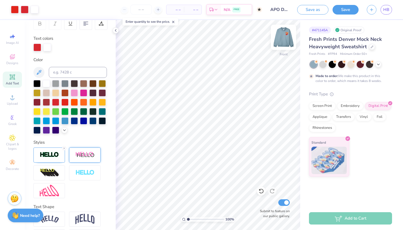
click at [286, 44] on img at bounding box center [283, 37] width 22 height 22
click at [285, 43] on img at bounding box center [283, 37] width 22 height 22
click at [348, 9] on button "Save" at bounding box center [345, 9] width 26 height 10
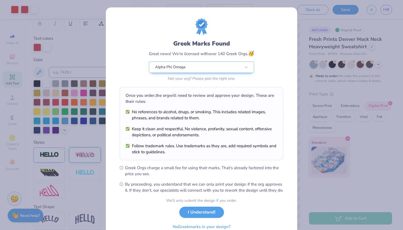
drag, startPoint x: 384, startPoint y: 10, endPoint x: 345, endPoint y: 41, distance: 49.7
click at [345, 41] on div "Greek Marks Found Great news! We’re licensed with over 140 Greek Orgs. 🥳 Alpha …" at bounding box center [201, 115] width 403 height 230
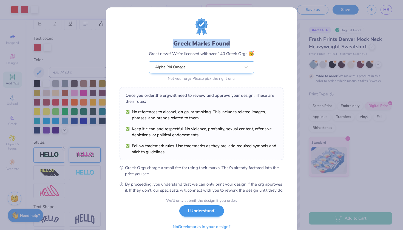
click at [215, 216] on button "I Understand!" at bounding box center [201, 210] width 45 height 11
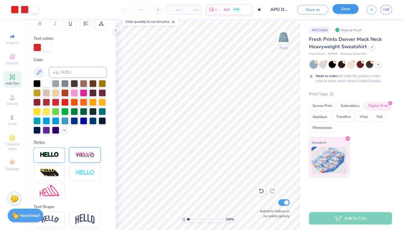
click at [352, 14] on div "Save" at bounding box center [345, 10] width 26 height 10
click at [352, 12] on button "Save" at bounding box center [345, 9] width 26 height 10
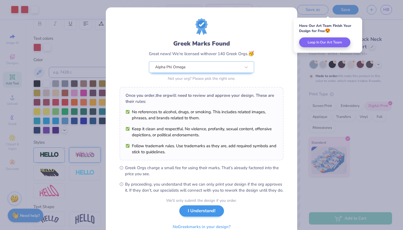
click at [210, 216] on button "I Understand!" at bounding box center [201, 210] width 45 height 11
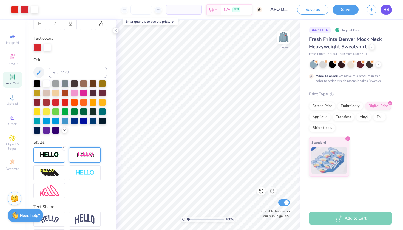
click at [387, 9] on span "HB" at bounding box center [386, 10] width 6 height 6
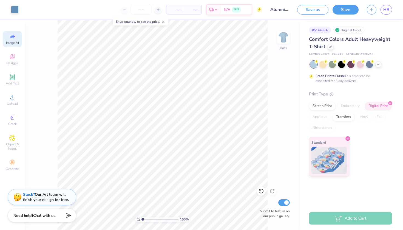
click at [12, 41] on span "Image AI" at bounding box center [12, 43] width 13 height 4
select select "4"
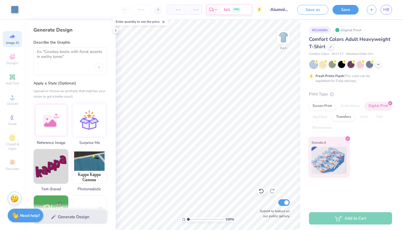
click at [67, 63] on div at bounding box center [69, 61] width 73 height 28
click at [58, 56] on textarea at bounding box center [70, 56] width 66 height 14
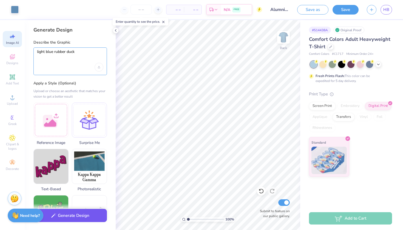
type textarea "light blue rubber duck"
click at [68, 221] on button "Generate Design" at bounding box center [69, 215] width 73 height 13
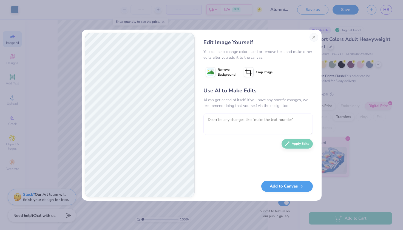
click at [228, 123] on textarea at bounding box center [257, 123] width 109 height 21
type textarea "make it more of an outline of a duck"
click at [294, 144] on button "Apply Edits" at bounding box center [296, 142] width 31 height 10
click at [213, 73] on image at bounding box center [210, 72] width 7 height 7
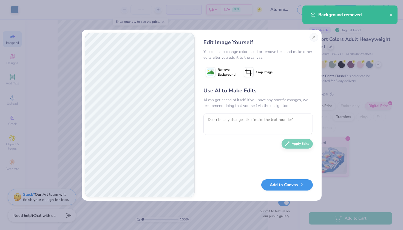
click at [294, 184] on button "Add to Canvas" at bounding box center [286, 184] width 51 height 11
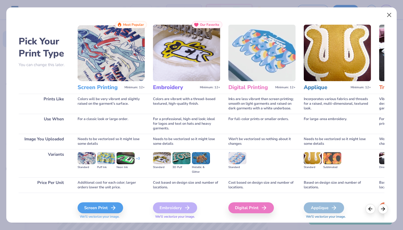
click at [389, 16] on button "Close" at bounding box center [389, 15] width 10 height 10
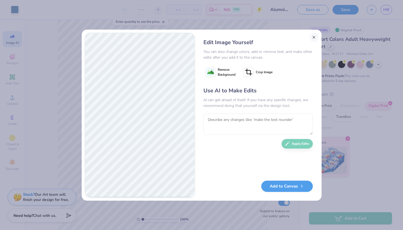
click at [316, 39] on button "Close" at bounding box center [313, 37] width 9 height 9
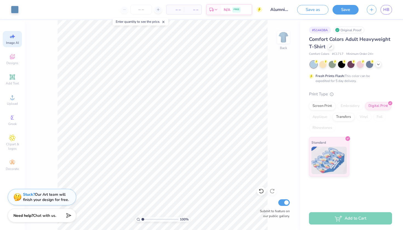
click at [15, 41] on span "Image AI" at bounding box center [12, 43] width 13 height 4
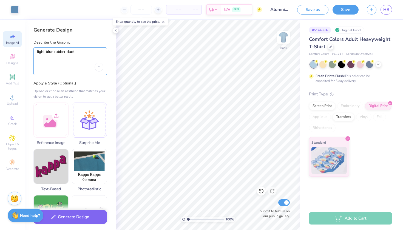
click at [83, 62] on textarea "light blue rubber duck" at bounding box center [70, 56] width 66 height 14
click at [85, 62] on textarea "light blue rubber duck" at bounding box center [70, 56] width 66 height 14
click at [62, 215] on button "Generate Design" at bounding box center [69, 215] width 73 height 13
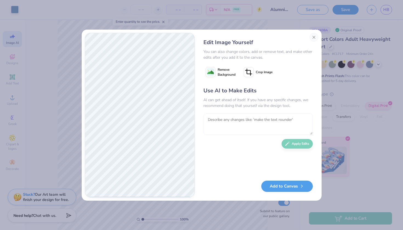
click at [244, 118] on textarea at bounding box center [257, 123] width 109 height 21
click at [214, 71] on icon at bounding box center [210, 72] width 10 height 10
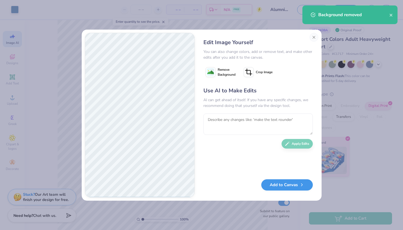
click at [284, 186] on button "Add to Canvas" at bounding box center [286, 184] width 51 height 11
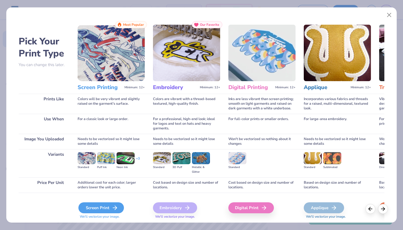
click at [97, 210] on div "Screen Print" at bounding box center [100, 207] width 45 height 11
click at [107, 209] on div "Screen Print" at bounding box center [100, 207] width 45 height 11
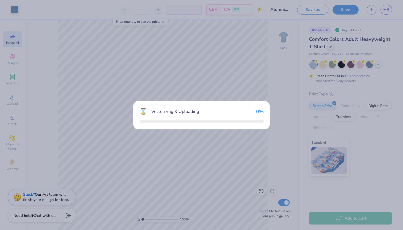
click at [116, 206] on div "⌛ Vectorizing & Uploading 0 %" at bounding box center [201, 115] width 403 height 230
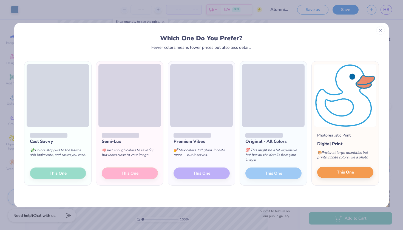
click at [344, 173] on span "This One" at bounding box center [345, 172] width 17 height 6
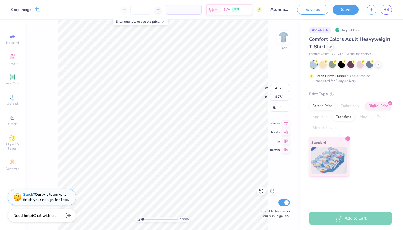
type input "3.87"
type input "4.03"
type input "6.04"
click at [345, 9] on button "Save" at bounding box center [345, 9] width 26 height 10
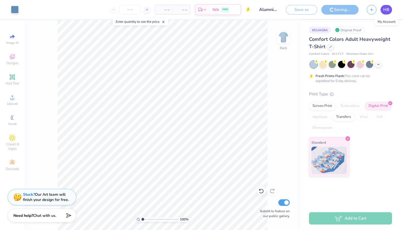
click at [385, 11] on span "HB" at bounding box center [386, 10] width 6 height 6
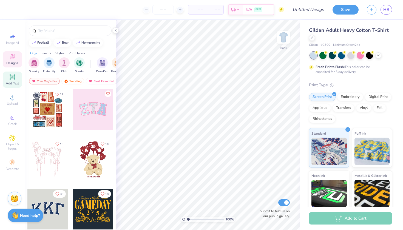
click at [12, 81] on span "Add Text" at bounding box center [12, 83] width 13 height 4
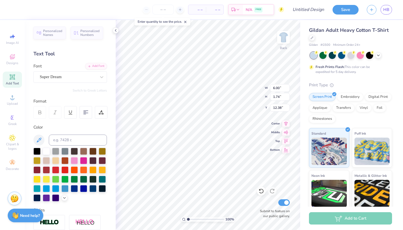
type textarea "T"
type textarea "A"
type textarea "ALPHA PHI OMEGA"
click at [76, 74] on div "Super Dream" at bounding box center [68, 77] width 58 height 8
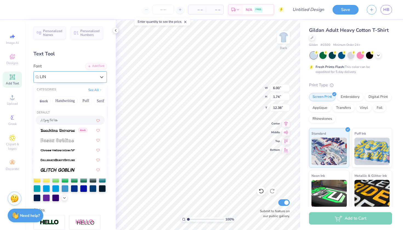
scroll to position [0, 0]
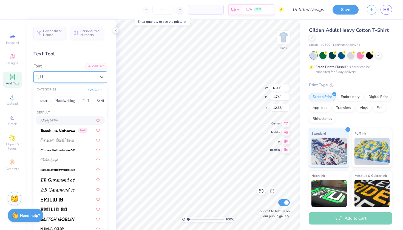
type input "L"
type input "l"
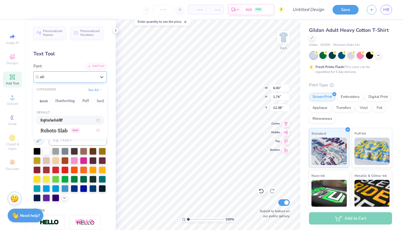
type input "a"
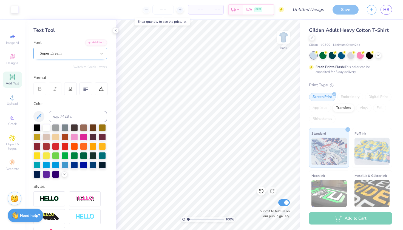
scroll to position [26, 0]
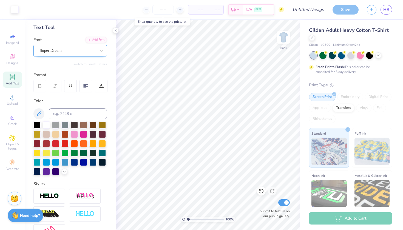
click at [82, 47] on div at bounding box center [68, 50] width 56 height 7
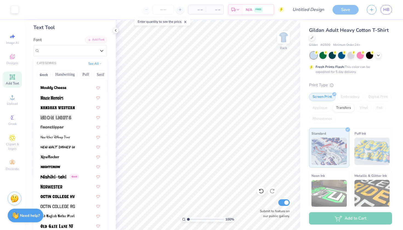
scroll to position [2056, 0]
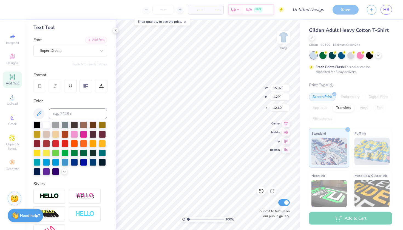
type input "6.17"
click at [15, 79] on icon at bounding box center [12, 76] width 5 height 5
type textarea "Alumni"
type input "4.80"
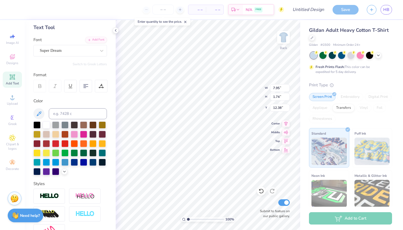
type input "1.05"
type input "8.04"
click at [289, 39] on img at bounding box center [283, 37] width 22 height 22
click at [12, 60] on div "Designs" at bounding box center [12, 59] width 19 height 16
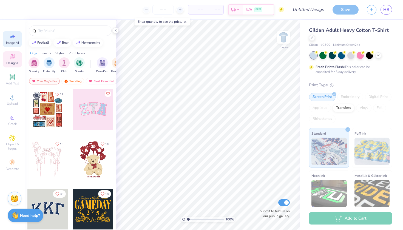
click at [12, 43] on span "Image AI" at bounding box center [12, 43] width 13 height 4
select select "4"
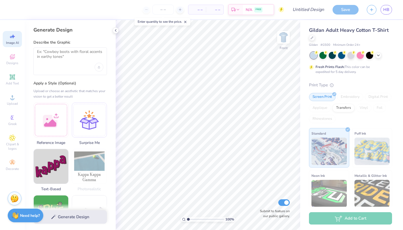
scroll to position [0, 0]
click at [77, 64] on div at bounding box center [69, 61] width 73 height 28
click at [69, 57] on textarea at bounding box center [70, 56] width 66 height 14
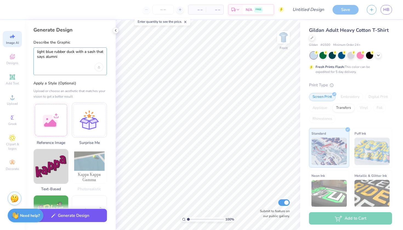
type textarea "light blue rubber duck with a sash that says alumni"
click at [91, 216] on button "Generate Design" at bounding box center [69, 215] width 73 height 13
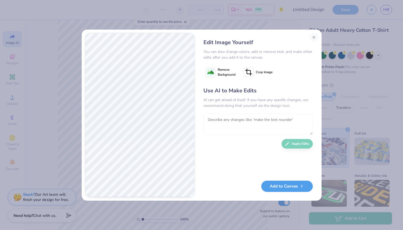
click at [229, 122] on textarea at bounding box center [257, 123] width 109 height 21
type textarea "make the duck face more towards the front"
click at [289, 145] on button "Apply Edits" at bounding box center [296, 142] width 31 height 10
click at [280, 123] on textarea at bounding box center [257, 123] width 109 height 21
type textarea "s"
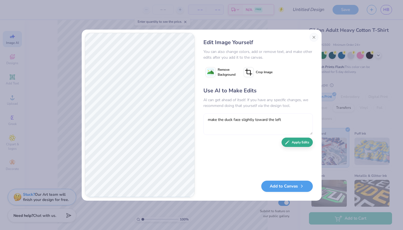
type textarea "make the duck face slightly toward the left"
click at [306, 142] on button "Apply Edits" at bounding box center [296, 142] width 31 height 10
click at [281, 126] on textarea at bounding box center [257, 123] width 109 height 21
type textarea "make it cuter and less creepy"
click at [304, 145] on button "Apply Edits" at bounding box center [296, 142] width 31 height 10
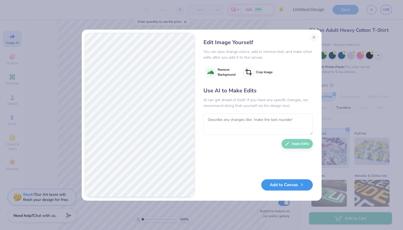
click at [298, 184] on button "Add to Canvas" at bounding box center [286, 184] width 51 height 11
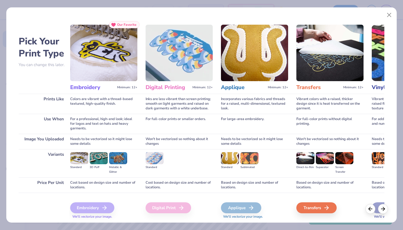
scroll to position [0, 91]
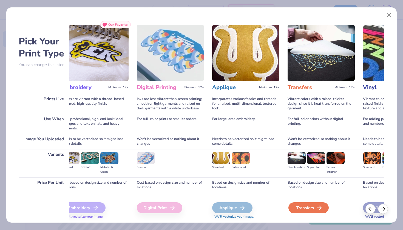
click at [312, 208] on div "Transfers" at bounding box center [308, 207] width 40 height 11
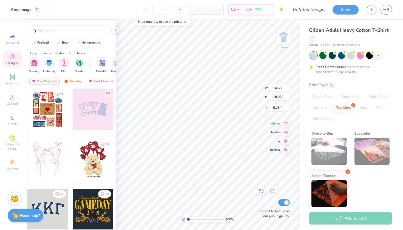
click at [262, 188] on icon at bounding box center [260, 190] width 5 height 5
click at [271, 191] on icon at bounding box center [271, 190] width 5 height 5
click at [263, 191] on icon at bounding box center [260, 190] width 5 height 5
click at [275, 190] on div at bounding box center [272, 191] width 9 height 9
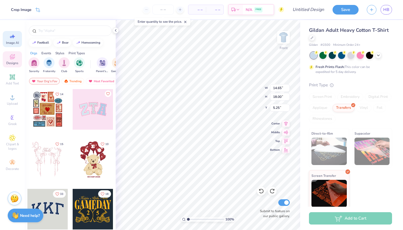
click at [14, 45] on span "Image AI" at bounding box center [12, 43] width 13 height 4
select select "4"
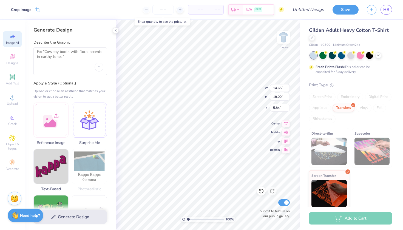
type input "5.88"
click at [59, 125] on div at bounding box center [50, 119] width 35 height 35
click at [77, 59] on textarea at bounding box center [70, 56] width 66 height 14
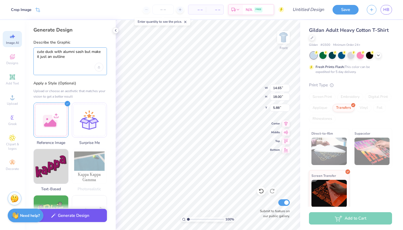
type textarea "cute duck with alumni sash but make it just an outline"
click at [66, 211] on button "Generate Design" at bounding box center [69, 215] width 73 height 13
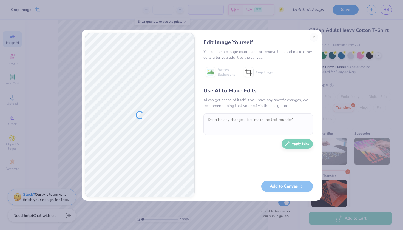
drag, startPoint x: 66, startPoint y: 211, endPoint x: 63, endPoint y: 211, distance: 2.8
click at [63, 211] on div "Edit Image Yourself You can also change colors, add or remove text, and make ot…" at bounding box center [201, 115] width 403 height 230
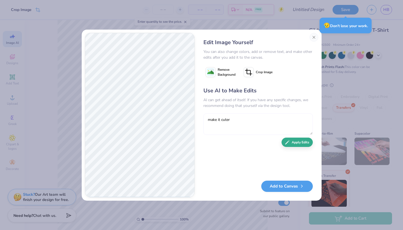
type textarea "make it cuter"
click at [302, 146] on button "Apply Edits" at bounding box center [296, 142] width 31 height 10
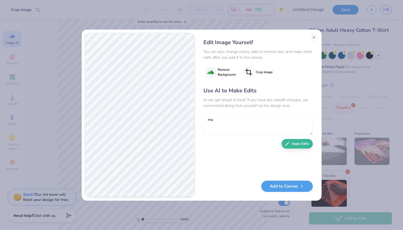
type textarea "m"
type textarea "make it an outline"
click at [302, 145] on button "Apply Edits" at bounding box center [296, 142] width 31 height 10
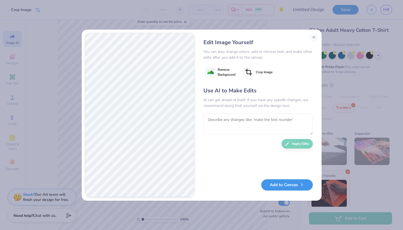
click at [290, 185] on button "Add to Canvas" at bounding box center [286, 184] width 51 height 11
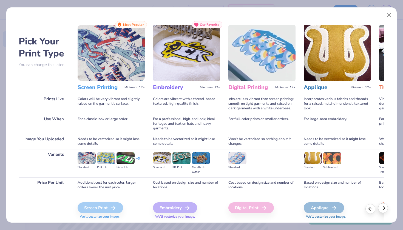
click at [383, 205] on icon at bounding box center [383, 208] width 6 height 6
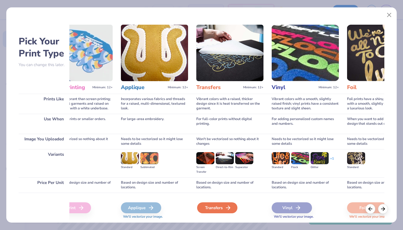
click at [228, 209] on icon at bounding box center [228, 207] width 7 height 7
type input "20.91"
type input "3.80"
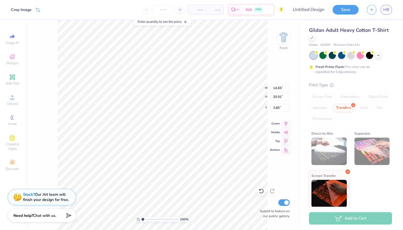
type input "11.59"
type input "16.54"
type input "14.65"
type input "18.00"
type input "5.88"
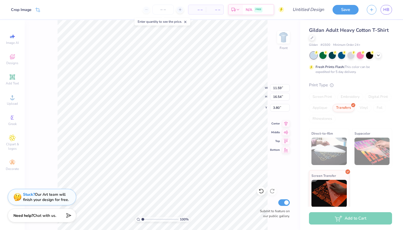
type input "13.75"
type input "19.63"
type input "4.13"
type input "8.90"
type input "12.71"
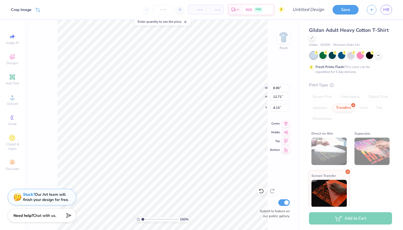
type input "4.68"
type input "5.31"
click at [284, 38] on img at bounding box center [283, 37] width 22 height 22
click at [284, 41] on img at bounding box center [283, 37] width 22 height 22
type input "7.90"
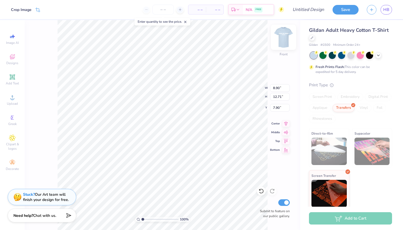
type input "3.49"
click at [284, 42] on img at bounding box center [283, 37] width 22 height 22
type input "9.85"
type input "4.72"
type input "6.74"
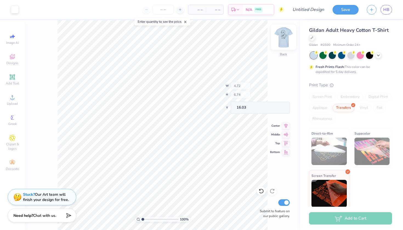
type input "11.98"
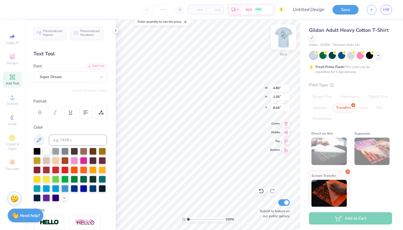
type input "15.02"
type input "1.29"
type input "6.17"
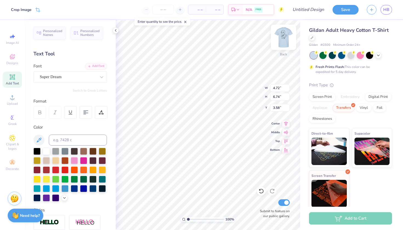
type input "4.22"
type input "3.95"
type input "5.64"
type input "5.32"
click at [284, 38] on img at bounding box center [283, 37] width 22 height 22
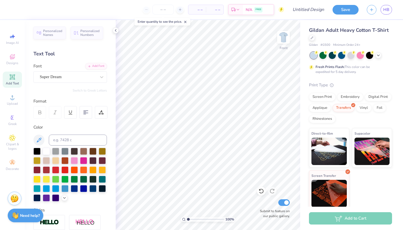
click at [11, 82] on span "Add Text" at bounding box center [12, 83] width 13 height 4
type textarea "T"
type textarea "ALPHA PHI OMEGA"
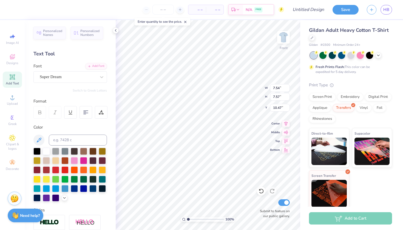
type textarea "ALPHA PHI OMEGA ALUMNI"
type input "8.12"
type input "10.87"
type input "13.27"
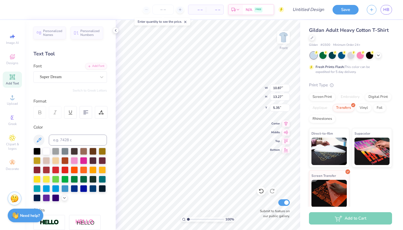
type input "8.37"
type input "12.18"
type input "14.86"
type input "4.18"
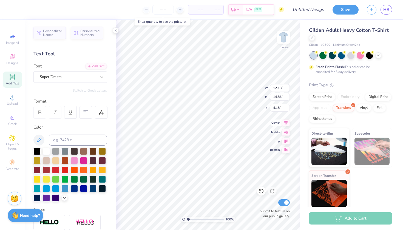
type textarea "ALPHA PHI OMEGA"
click at [14, 78] on icon at bounding box center [12, 77] width 4 height 4
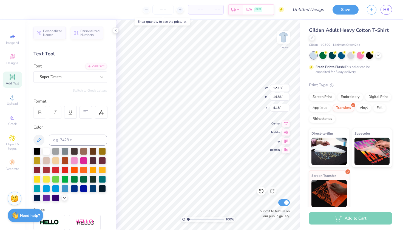
type input "5.91"
type input "1.71"
type input "18.68"
type textarea "T"
type textarea "ALUMNI"
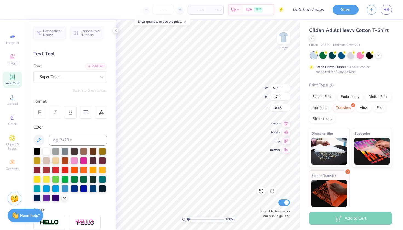
scroll to position [0, 1]
type input "18.72"
type input "11.37"
type input "2.27"
type input "18.42"
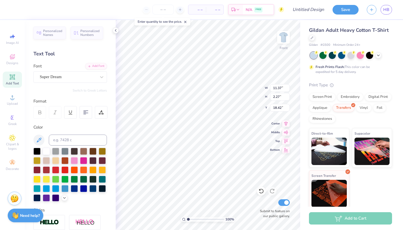
click at [106, 171] on div at bounding box center [69, 175] width 73 height 54
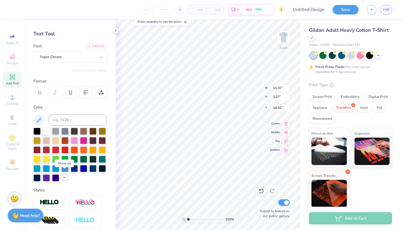
scroll to position [25, 0]
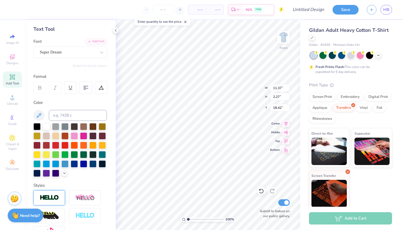
click at [51, 194] on img at bounding box center [49, 197] width 19 height 6
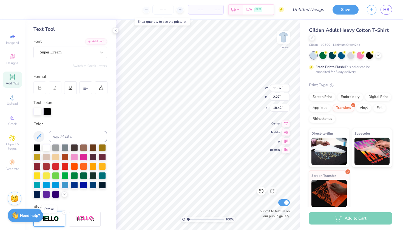
type input "11.41"
type input "2.31"
type input "18.40"
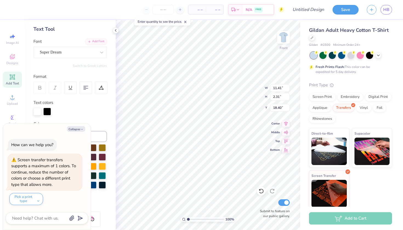
click at [97, 120] on div "Personalized Names Personalized Numbers Text Tool Add Font Font Super Dream Swi…" at bounding box center [70, 125] width 91 height 210
click at [81, 130] on icon "button" at bounding box center [81, 129] width 3 height 3
type textarea "x"
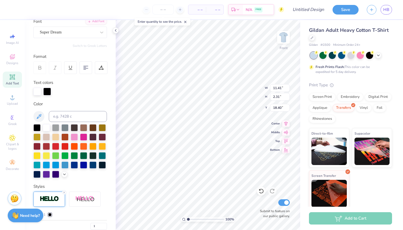
scroll to position [45, 0]
click at [84, 198] on img at bounding box center [84, 198] width 19 height 7
type input "13.66"
type input "2.52"
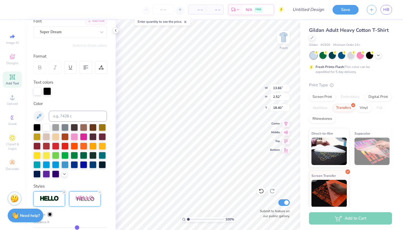
click at [65, 191] on icon at bounding box center [63, 191] width 3 height 3
type input "13.64"
type input "2.49"
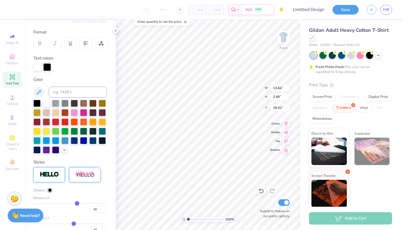
scroll to position [73, 0]
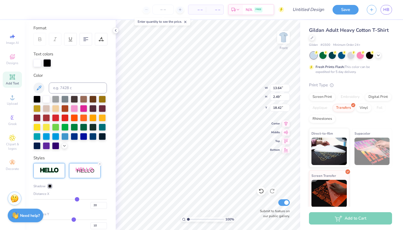
type input "17.84"
type input "19"
type input "18"
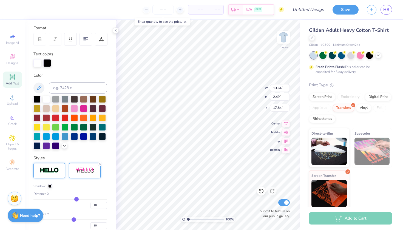
type input "17"
type input "16"
type input "14"
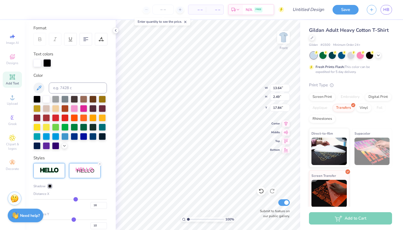
type input "14"
type input "13"
type input "11"
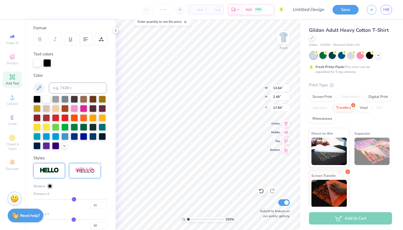
type input "10"
type input "8"
type input "7"
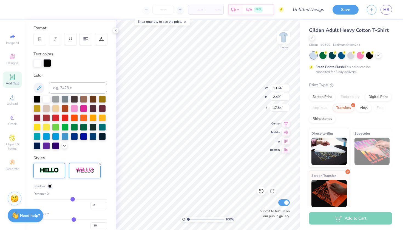
type input "7"
type input "5"
type input "4"
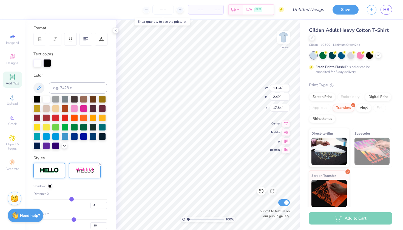
type input "3"
type input "2"
type input "1"
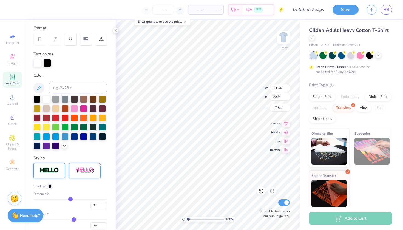
type input "1"
type input "0"
type input "-1"
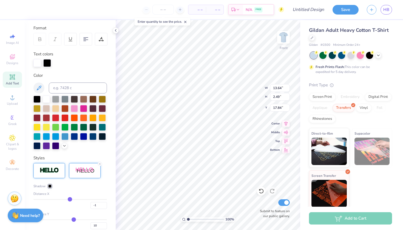
type input "-2"
type input "-3"
type input "-4"
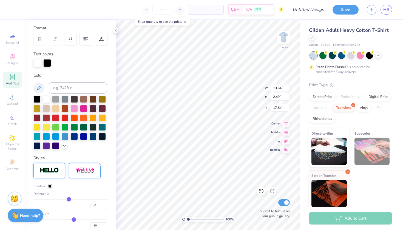
type input "-4"
type input "-5"
type input "-6"
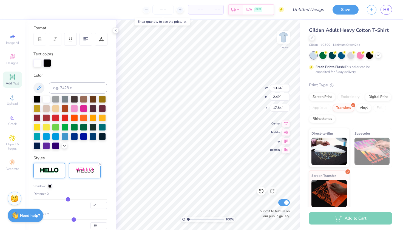
type input "-7"
type input "-8"
type input "-9"
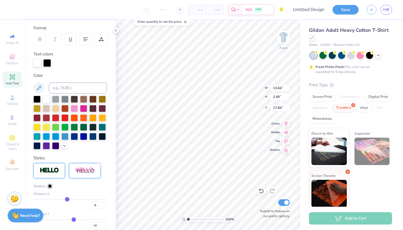
type input "-9"
type input "-10"
type input "-11"
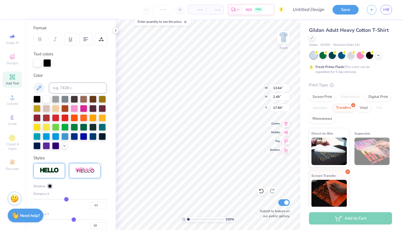
type input "-12"
type input "-13"
type input "-30"
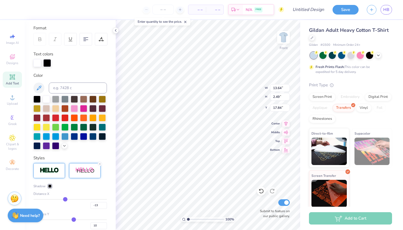
type input "-14"
type input "-31"
type input "-32"
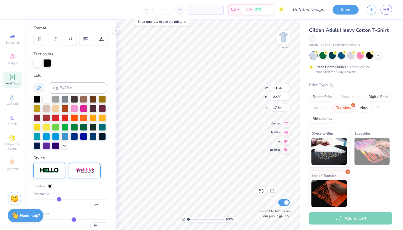
type input "-33"
type input "-34"
type input "-35"
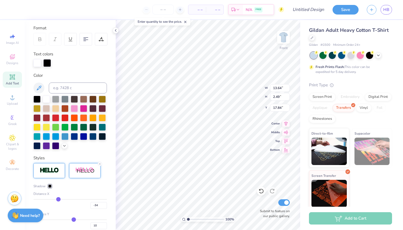
type input "-35"
type input "-36"
type input "-37"
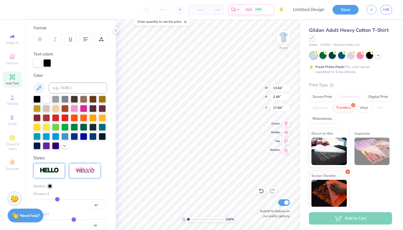
type input "-38"
type input "-39"
type input "-40"
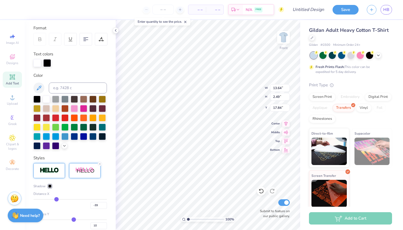
type input "-40"
type input "-41"
type input "-42"
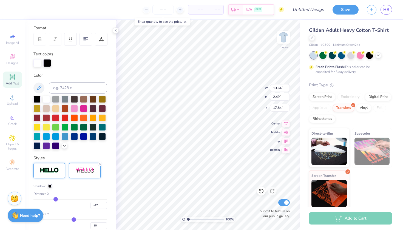
type input "-43"
type input "-44"
type input "-45"
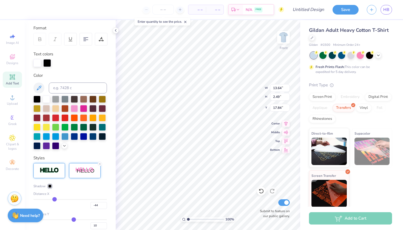
type input "-45"
type input "-46"
type input "-47"
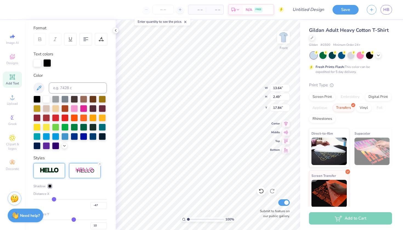
type input "-48"
type input "-49"
drag, startPoint x: 77, startPoint y: 199, endPoint x: 53, endPoint y: 197, distance: 23.9
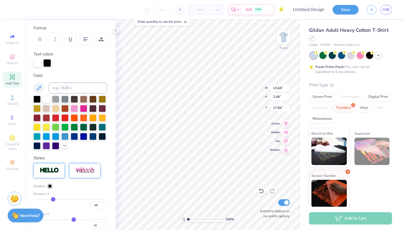
type input "-49"
click at [53, 199] on input "range" at bounding box center [69, 199] width 73 height 1
type input "14.65"
type input "2.16"
type input "18.01"
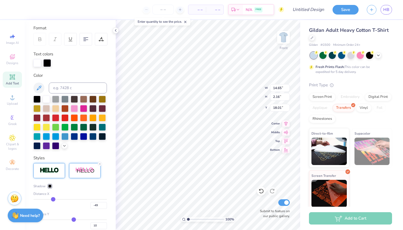
click at [57, 198] on div "Distance X -49" at bounding box center [69, 200] width 73 height 18
type input "-47"
type input "-46"
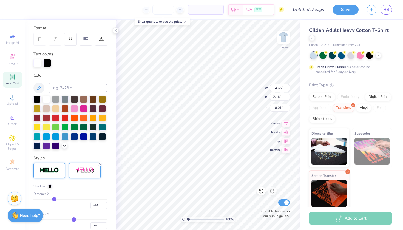
type input "-45"
type input "-44"
type input "-43"
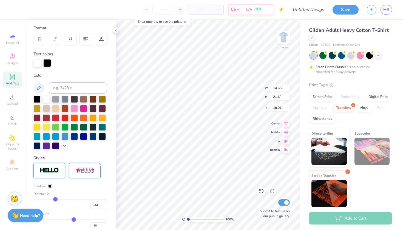
type input "-43"
type input "-41"
type input "-40"
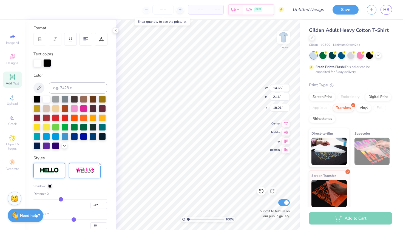
drag, startPoint x: 54, startPoint y: 199, endPoint x: 61, endPoint y: 199, distance: 6.6
click at [61, 199] on input "range" at bounding box center [69, 199] width 73 height 1
drag, startPoint x: 61, startPoint y: 199, endPoint x: 77, endPoint y: 199, distance: 16.2
click at [77, 199] on input "range" at bounding box center [69, 199] width 73 height 1
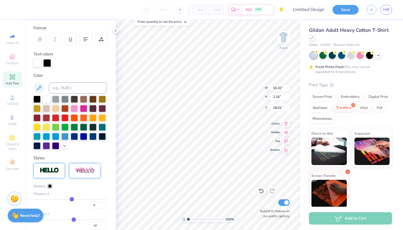
drag, startPoint x: 77, startPoint y: 197, endPoint x: 72, endPoint y: 197, distance: 4.9
click at [72, 199] on input "range" at bounding box center [69, 199] width 73 height 1
click at [71, 199] on input "range" at bounding box center [69, 199] width 73 height 1
click at [101, 118] on div at bounding box center [102, 117] width 7 height 7
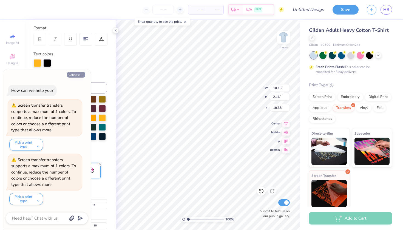
click at [74, 74] on button "Collapse" at bounding box center [76, 75] width 18 height 6
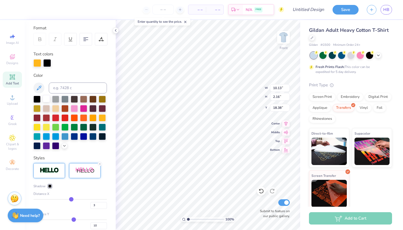
click at [47, 96] on div at bounding box center [46, 98] width 7 height 7
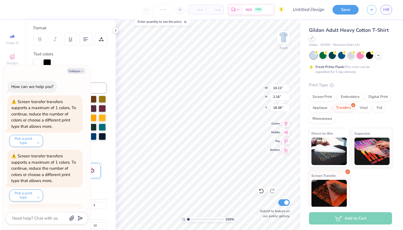
scroll to position [48, 0]
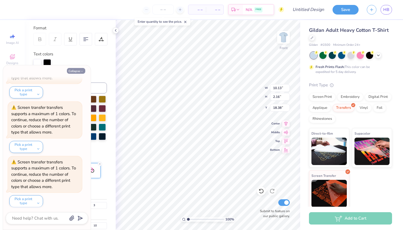
click at [76, 70] on button "Collapse" at bounding box center [76, 71] width 18 height 6
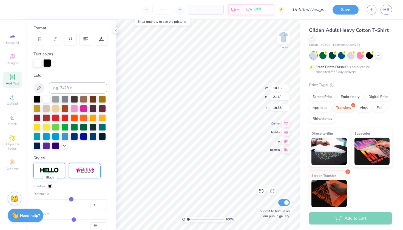
click at [51, 185] on div at bounding box center [49, 185] width 3 height 3
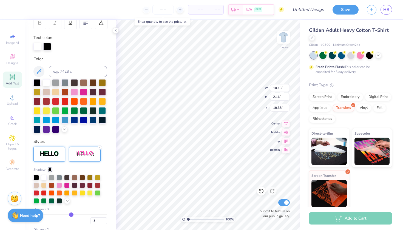
scroll to position [91, 0]
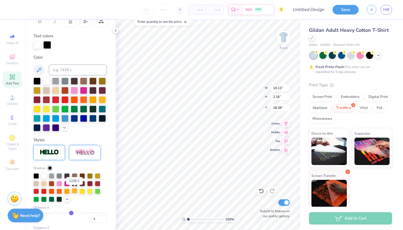
click at [74, 192] on div at bounding box center [74, 190] width 5 height 5
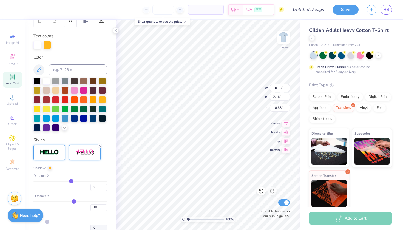
click at [50, 167] on div at bounding box center [49, 167] width 3 height 3
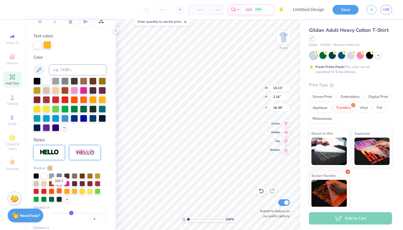
click at [60, 191] on div at bounding box center [58, 190] width 5 height 5
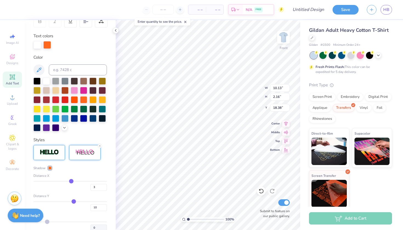
click at [50, 167] on div at bounding box center [49, 167] width 3 height 3
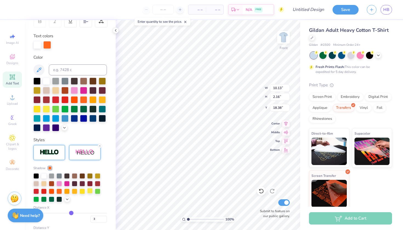
click at [91, 191] on div at bounding box center [89, 190] width 5 height 5
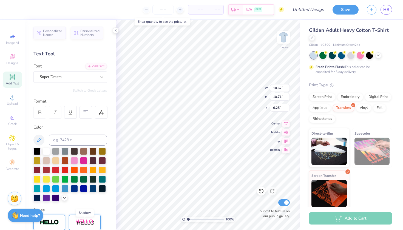
scroll to position [0, 0]
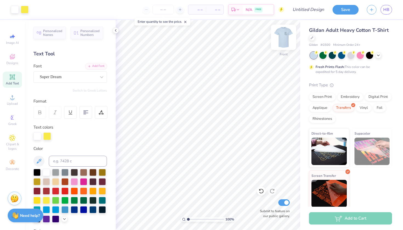
click at [283, 39] on img at bounding box center [283, 37] width 22 height 22
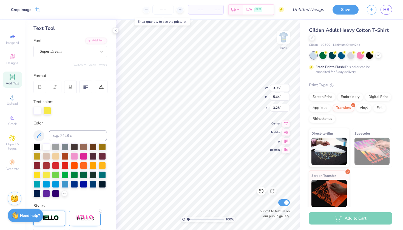
scroll to position [30, 0]
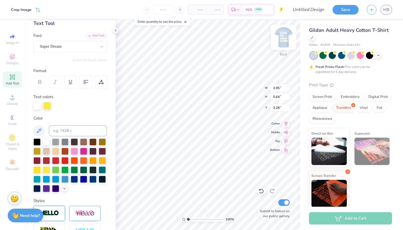
click at [284, 35] on img at bounding box center [283, 37] width 22 height 22
click at [284, 36] on img at bounding box center [283, 37] width 22 height 22
click at [285, 35] on img at bounding box center [283, 37] width 22 height 22
